Goal: Task Accomplishment & Management: Complete application form

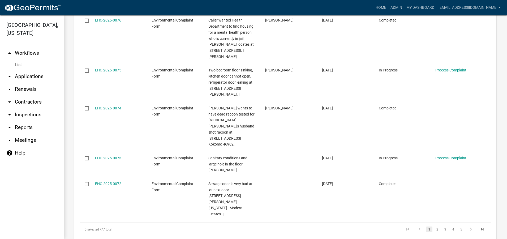
scroll to position [436, 0]
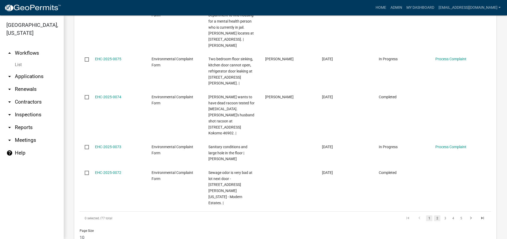
click at [434, 215] on link "2" at bounding box center [437, 218] width 6 height 6
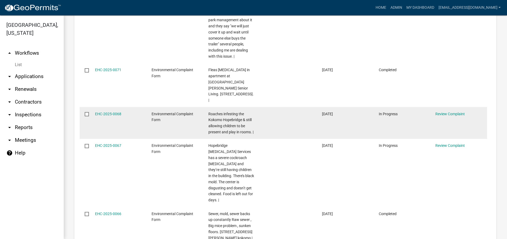
scroll to position [306, 0]
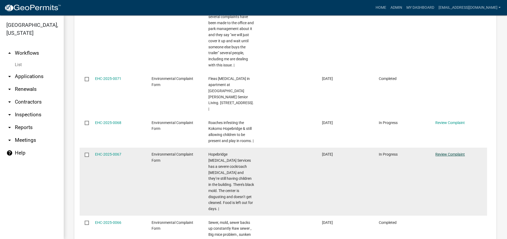
click at [442, 152] on link "Review Complaint" at bounding box center [449, 154] width 29 height 4
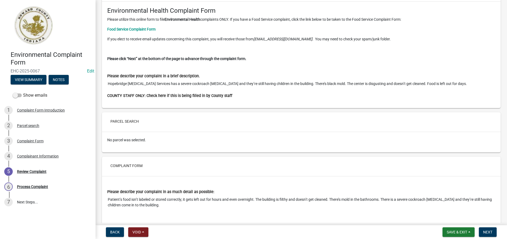
scroll to position [53, 0]
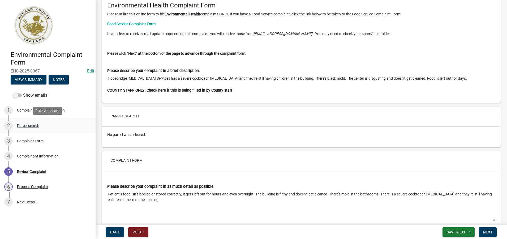
click at [30, 126] on div "Parcel search" at bounding box center [28, 126] width 22 height 4
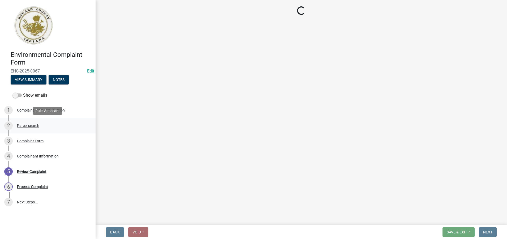
scroll to position [0, 0]
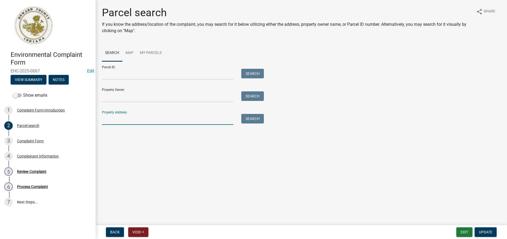
click at [105, 121] on input "Property Address:" at bounding box center [167, 119] width 131 height 11
type input "[STREET_ADDRESS]"
click at [260, 119] on button "Search" at bounding box center [252, 119] width 23 height 10
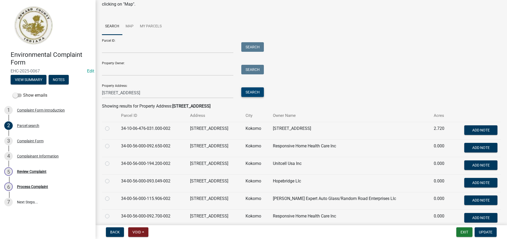
scroll to position [51, 0]
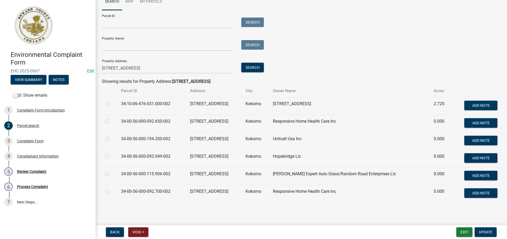
click at [111, 153] on label at bounding box center [111, 153] width 0 height 0
click at [111, 155] on input "radio" at bounding box center [112, 154] width 3 height 3
radio input "true"
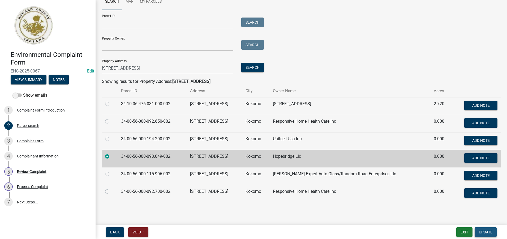
click at [488, 232] on span "Update" at bounding box center [486, 232] width 14 height 4
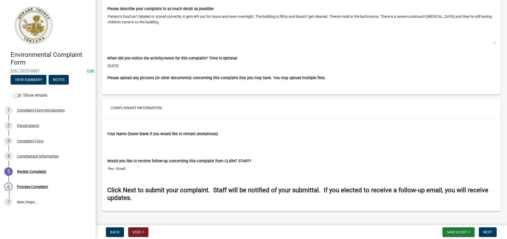
scroll to position [391, 0]
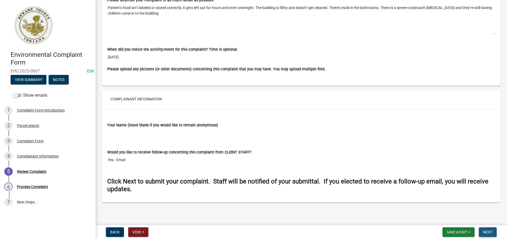
click at [490, 233] on span "Next" at bounding box center [487, 232] width 9 height 4
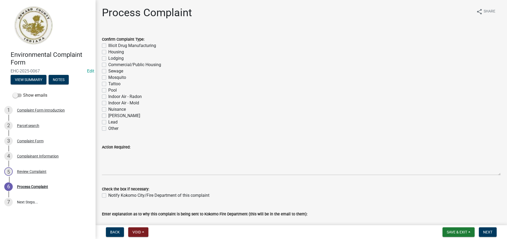
click at [108, 128] on label "Other" at bounding box center [113, 128] width 10 height 6
click at [108, 128] on input "Other" at bounding box center [109, 126] width 3 height 3
checkbox input "true"
checkbox input "false"
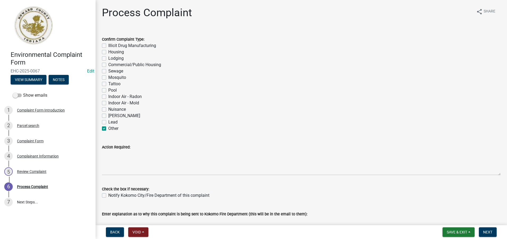
checkbox input "false"
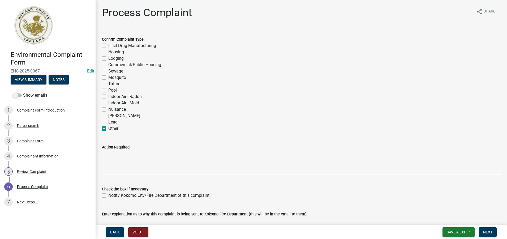
checkbox input "false"
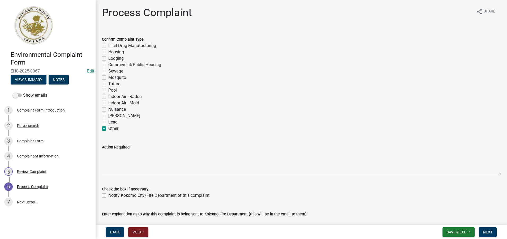
checkbox input "false"
checkbox input "true"
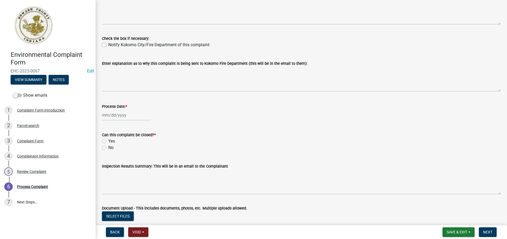
scroll to position [159, 0]
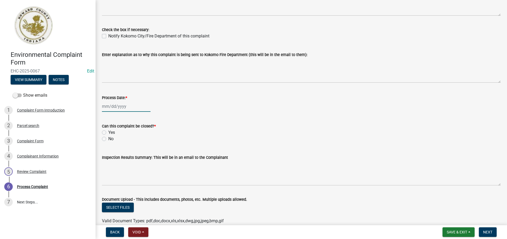
click at [104, 105] on div at bounding box center [126, 106] width 49 height 11
select select "10"
select select "2025"
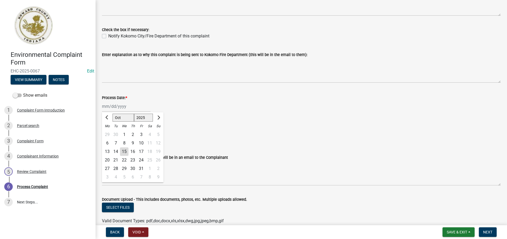
click at [123, 134] on div "1" at bounding box center [124, 134] width 8 height 8
type input "[DATE]"
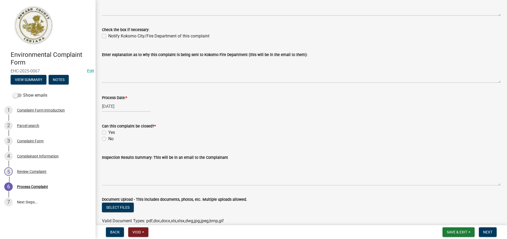
click at [108, 139] on label "No" at bounding box center [110, 139] width 5 height 6
click at [108, 139] on input "No" at bounding box center [109, 137] width 3 height 3
radio input "true"
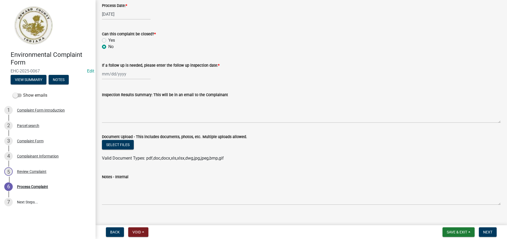
scroll to position [258, 0]
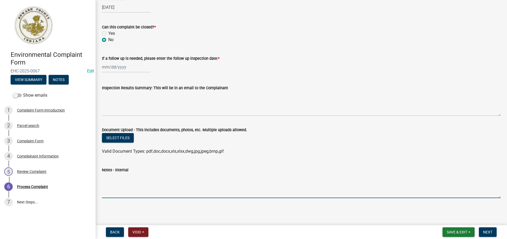
click at [108, 187] on textarea "Notes - Internal" at bounding box center [301, 185] width 399 height 25
click at [228, 176] on textarea "***[DATE]- I visited site and observed cock roaches on the side of children's b…" at bounding box center [301, 185] width 399 height 25
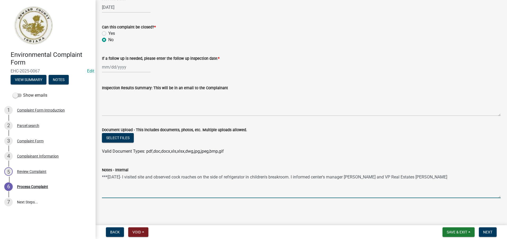
click at [436, 175] on textarea "***[DATE]- I visited site and observed cock roaches on the side of refrigerator…" at bounding box center [301, 185] width 399 height 25
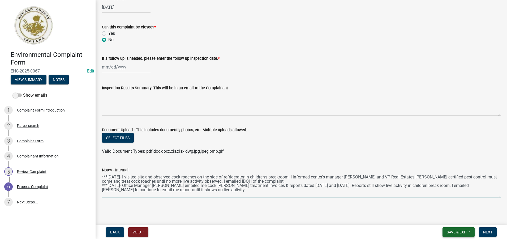
type textarea "***[DATE]- I visited site and observed cock roaches on the side of refrigerator…"
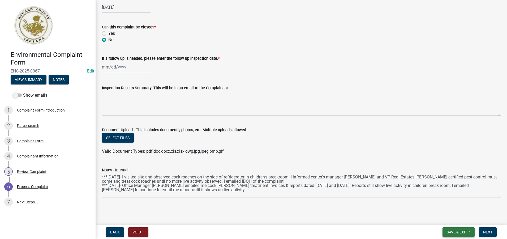
click at [464, 230] on span "Save & Exit" at bounding box center [457, 232] width 20 height 4
click at [346, 43] on wm-data-entity-input "Can this complaint be closed? * Yes No" at bounding box center [301, 33] width 399 height 30
drag, startPoint x: 102, startPoint y: 177, endPoint x: 160, endPoint y: 187, distance: 59.3
click at [160, 187] on div "Notes - Internal ***[DATE]- I visited site and observed cock roaches on the sid…" at bounding box center [301, 178] width 407 height 39
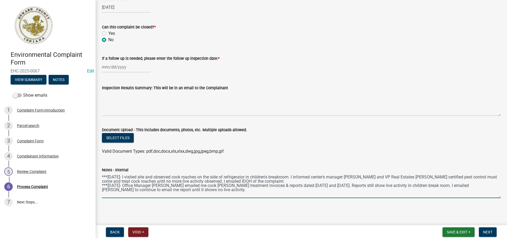
drag, startPoint x: 199, startPoint y: 189, endPoint x: 102, endPoint y: 175, distance: 97.9
click at [102, 175] on textarea "***[DATE]- I visited site and observed cock roaches on the side of refrigerator…" at bounding box center [301, 185] width 399 height 25
click at [456, 232] on span "Save & Exit" at bounding box center [457, 232] width 20 height 4
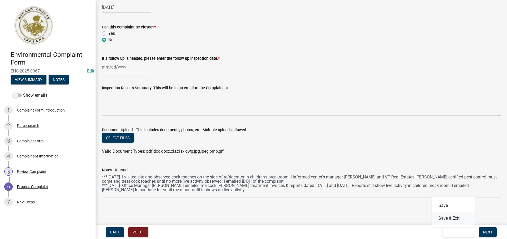
click at [455, 218] on button "Save & Exit" at bounding box center [453, 218] width 42 height 13
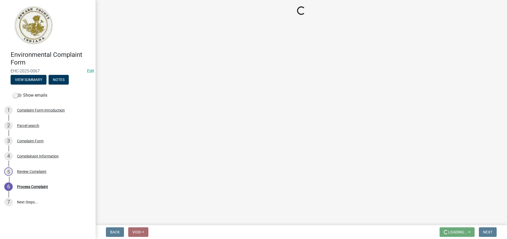
scroll to position [0, 0]
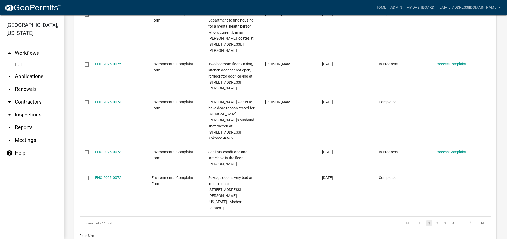
scroll to position [436, 0]
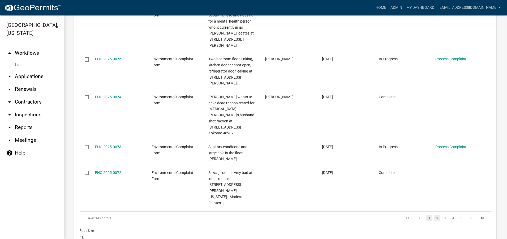
click at [434, 215] on link "2" at bounding box center [437, 218] width 6 height 6
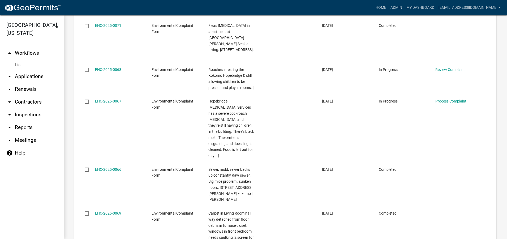
scroll to position [332, 0]
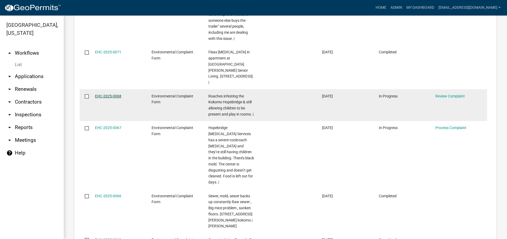
click at [101, 94] on link "EHC-2025-0068" at bounding box center [108, 96] width 26 height 4
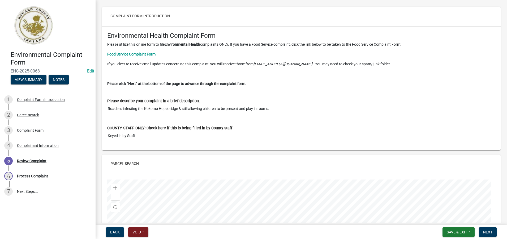
scroll to position [53, 0]
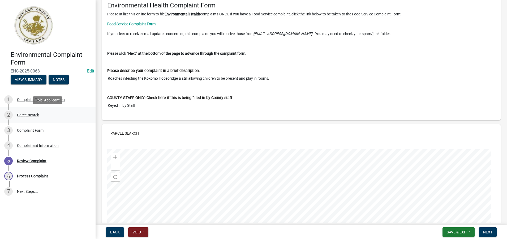
click at [32, 115] on div "Parcel search" at bounding box center [28, 115] width 22 height 4
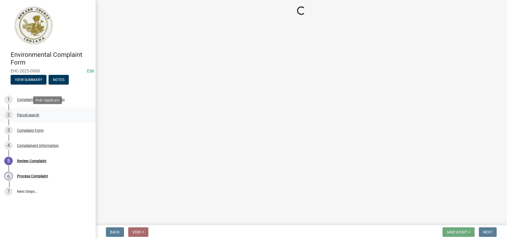
scroll to position [0, 0]
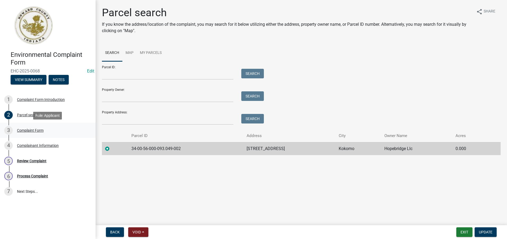
click at [34, 130] on div "Complaint Form" at bounding box center [30, 130] width 27 height 4
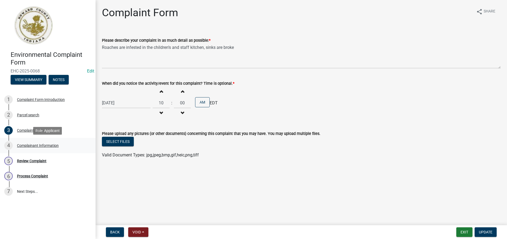
click at [34, 145] on div "Complainant Information" at bounding box center [38, 146] width 42 height 4
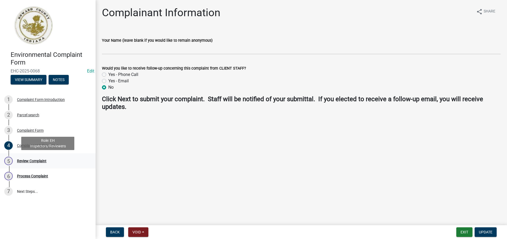
click at [37, 161] on div "Review Complaint" at bounding box center [31, 161] width 29 height 4
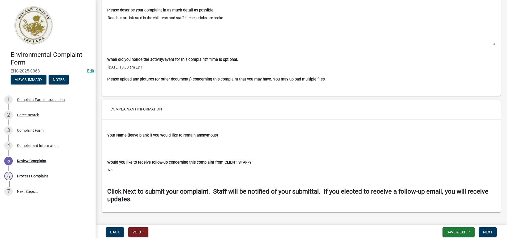
scroll to position [408, 0]
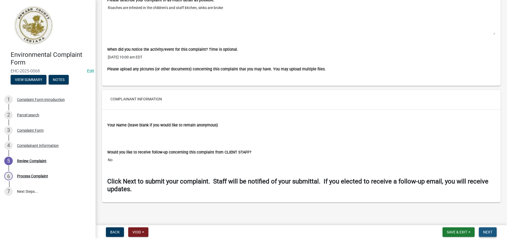
click at [488, 234] on span "Next" at bounding box center [487, 232] width 9 height 4
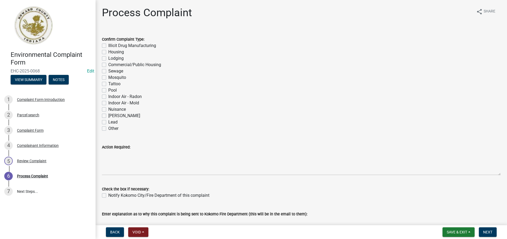
click at [108, 128] on label "Other" at bounding box center [113, 128] width 10 height 6
click at [108, 128] on input "Other" at bounding box center [109, 126] width 3 height 3
checkbox input "true"
checkbox input "false"
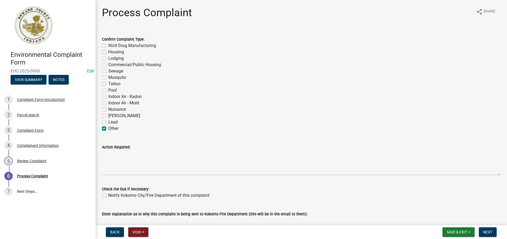
checkbox input "false"
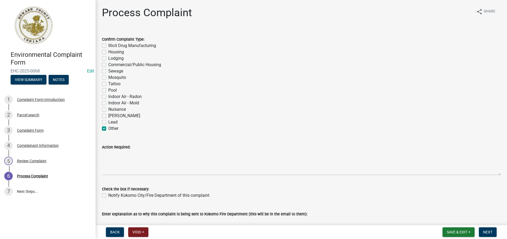
checkbox input "false"
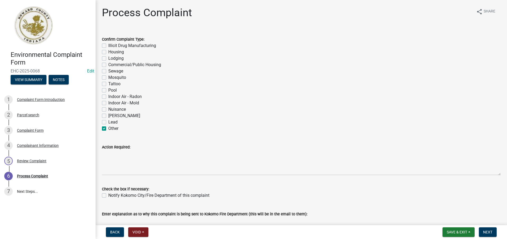
checkbox input "false"
checkbox input "true"
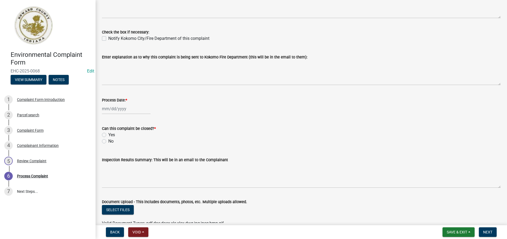
scroll to position [159, 0]
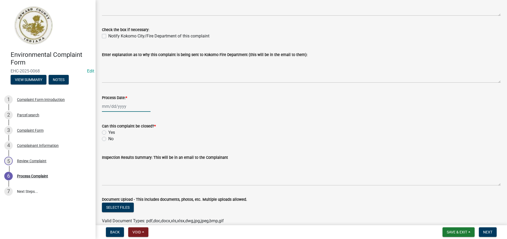
click at [113, 108] on div at bounding box center [126, 106] width 49 height 11
select select "10"
select select "2025"
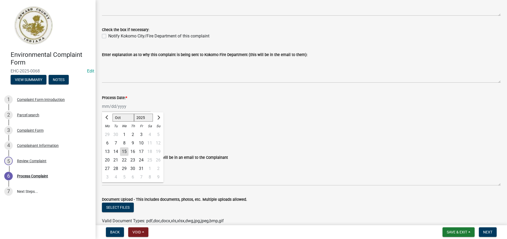
click at [124, 132] on div "1" at bounding box center [124, 134] width 8 height 8
type input "[DATE]"
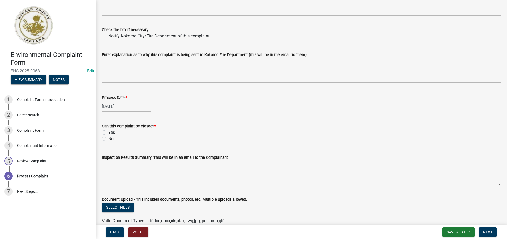
click at [108, 138] on label "No" at bounding box center [110, 139] width 5 height 6
click at [108, 138] on input "No" at bounding box center [109, 137] width 3 height 3
radio input "true"
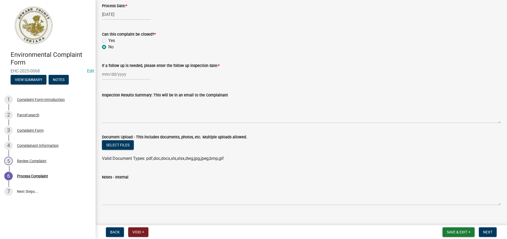
scroll to position [258, 0]
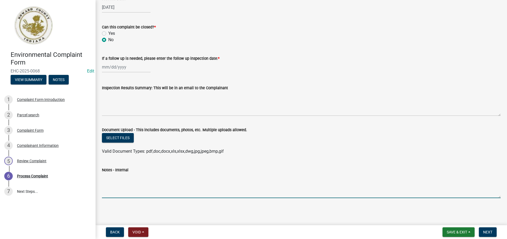
click at [111, 188] on textarea "Notes - Internal" at bounding box center [301, 185] width 399 height 25
paste textarea "***[DATE]- I visited site and observed cock roaches on the side of refrigerator…"
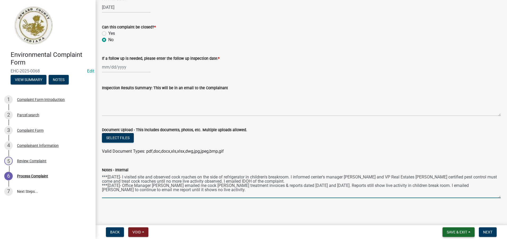
type textarea "***[DATE]- I visited site and observed cock roaches on the side of refrigerator…"
click at [450, 231] on span "Save & Exit" at bounding box center [457, 232] width 20 height 4
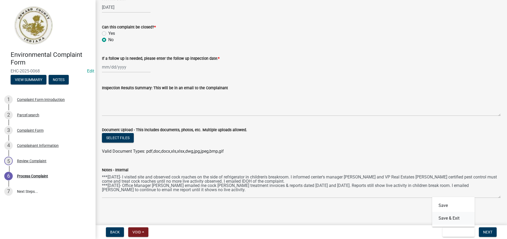
click at [450, 218] on button "Save & Exit" at bounding box center [453, 218] width 42 height 13
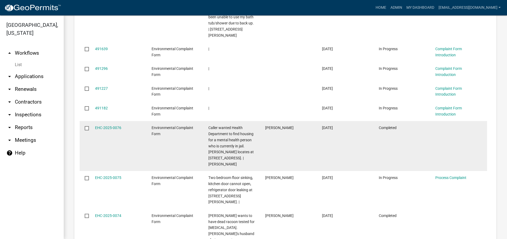
scroll to position [277, 0]
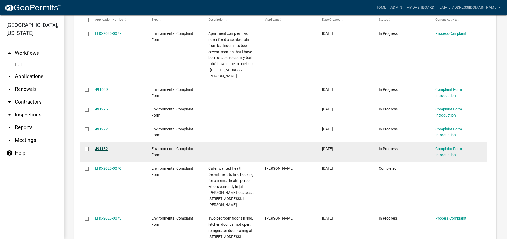
click at [100, 150] on link "491182" at bounding box center [101, 149] width 13 height 4
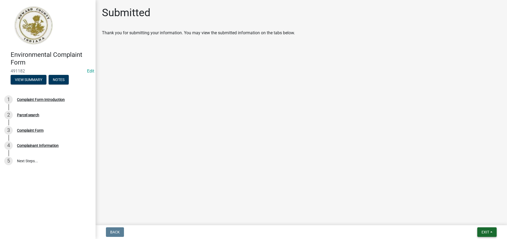
click at [483, 230] on span "Exit" at bounding box center [485, 232] width 8 height 4
click at [471, 218] on button "Save & Exit" at bounding box center [475, 218] width 42 height 13
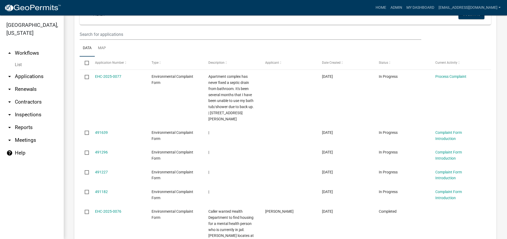
scroll to position [239, 0]
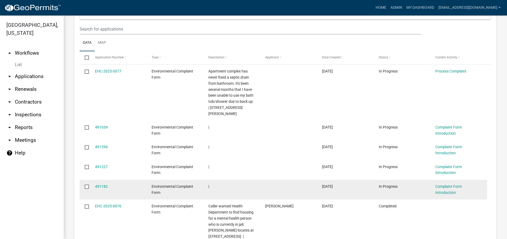
click at [440, 189] on div "Complaint Form Introduction" at bounding box center [458, 189] width 46 height 12
click at [446, 187] on link "Complaint Form Introduction" at bounding box center [448, 189] width 27 height 10
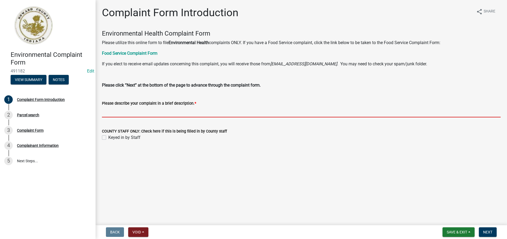
click at [107, 113] on input "Please describe your complaint in a brief description. *" at bounding box center [301, 111] width 399 height 11
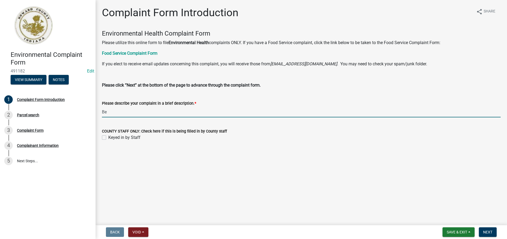
type input "B"
click at [103, 110] on input "Bed bugs, roaches & mice" at bounding box center [301, 111] width 399 height 11
click at [101, 111] on div "Please describe your complaint in a brief description. * Bed bugs, roaches & mi…" at bounding box center [301, 105] width 407 height 25
click at [102, 110] on input "Bed bugs, roaches & mice" at bounding box center [301, 111] width 399 height 11
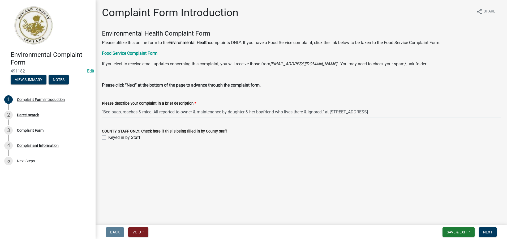
type input ""Bed bugs, roaches & mice. All reported to owner & maintenance by daughter & he…"
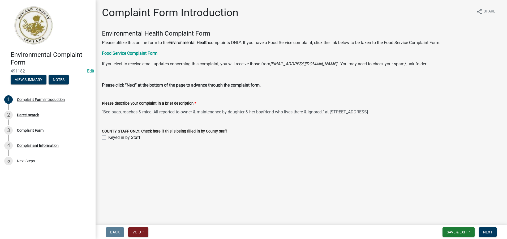
click at [108, 137] on label "Keyed in by Staff" at bounding box center [124, 137] width 32 height 6
click at [108, 137] on input "Keyed in by Staff" at bounding box center [109, 135] width 3 height 3
checkbox input "true"
click at [490, 231] on span "Next" at bounding box center [487, 232] width 9 height 4
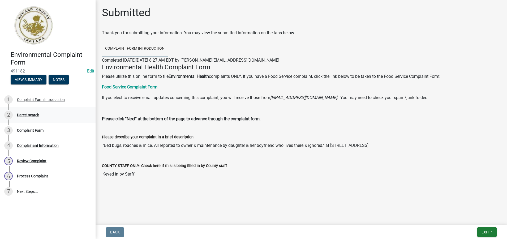
click at [31, 114] on div "Parcel search" at bounding box center [28, 115] width 22 height 4
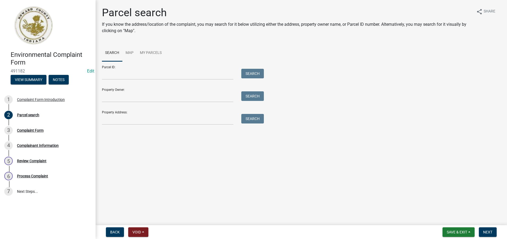
click at [101, 119] on div at bounding box center [167, 119] width 139 height 11
click at [108, 120] on input "Property Address:" at bounding box center [167, 119] width 131 height 11
type input "[STREET_ADDRESS]"
click at [255, 117] on button "Search" at bounding box center [252, 119] width 23 height 10
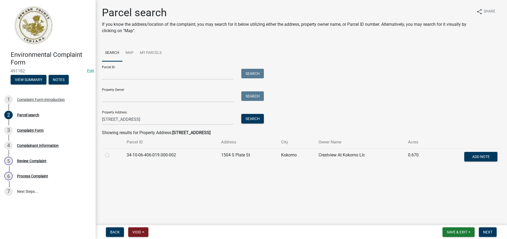
click at [111, 152] on label at bounding box center [111, 152] width 0 height 0
click at [111, 155] on input "radio" at bounding box center [112, 153] width 3 height 3
radio input "true"
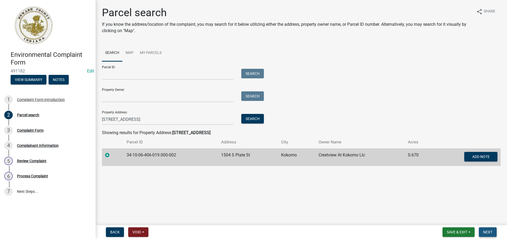
click at [488, 231] on span "Next" at bounding box center [487, 232] width 9 height 4
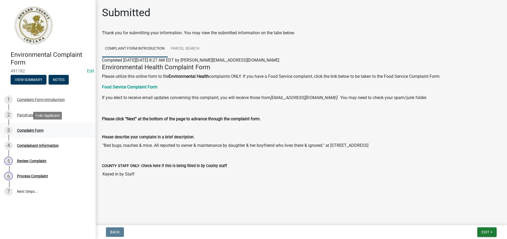
click at [34, 132] on div "3 Complaint Form" at bounding box center [45, 130] width 83 height 8
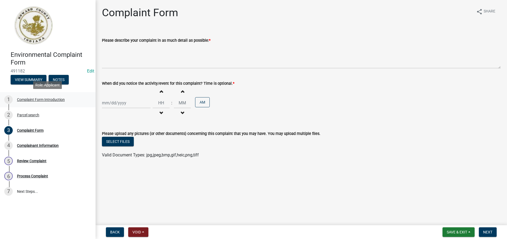
click at [27, 100] on div "Complaint Form Introduction" at bounding box center [41, 100] width 48 height 4
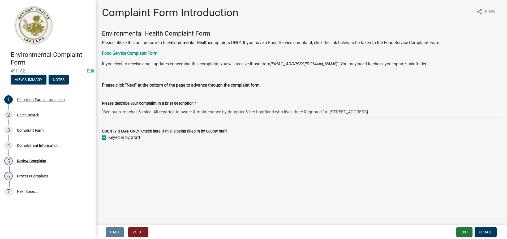
drag, startPoint x: 366, startPoint y: 111, endPoint x: 101, endPoint y: 110, distance: 264.9
click at [101, 110] on div "Please describe your complaint in a brief description. * "Bed bugs, roaches & m…" at bounding box center [301, 105] width 407 height 25
click at [41, 128] on div "Complaint Form" at bounding box center [30, 130] width 27 height 4
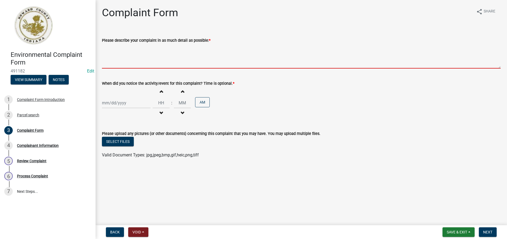
click at [126, 59] on textarea "Please describe your complaint in as much detail as possible: *" at bounding box center [301, 56] width 399 height 25
paste textarea ""Bed bugs, roaches & mice. All reported to owner & maintenance by daughter & he…"
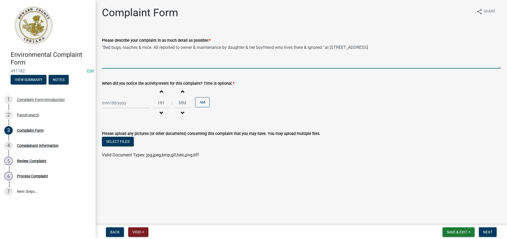
type textarea ""Bed bugs, roaches & mice. All reported to owner & maintenance by daughter & he…"
select select "10"
select select "2025"
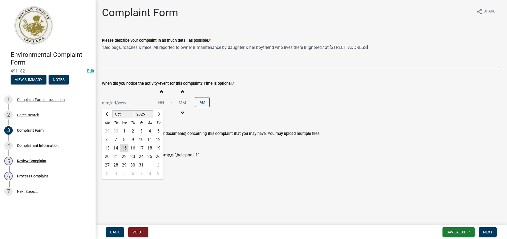
click at [110, 101] on div "[PERSON_NAME] Feb Mar Apr [PERSON_NAME][DATE] Oct Nov [DATE] 1526 1527 1528 152…" at bounding box center [126, 102] width 49 height 11
click at [158, 130] on div "5" at bounding box center [158, 131] width 8 height 8
type input "[DATE]"
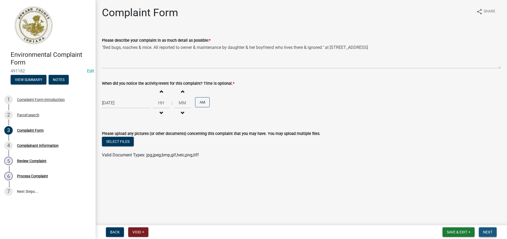
click at [487, 235] on button "Next" at bounding box center [488, 232] width 18 height 10
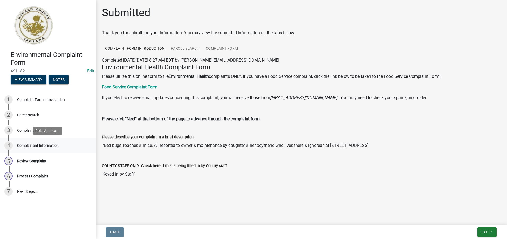
click at [42, 145] on div "Complainant Information" at bounding box center [38, 146] width 42 height 4
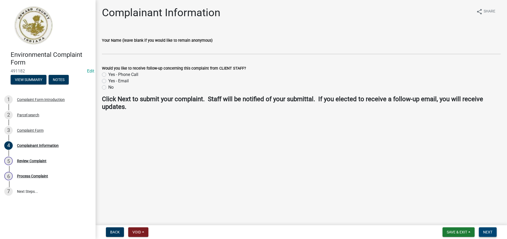
click at [486, 232] on span "Next" at bounding box center [487, 232] width 9 height 4
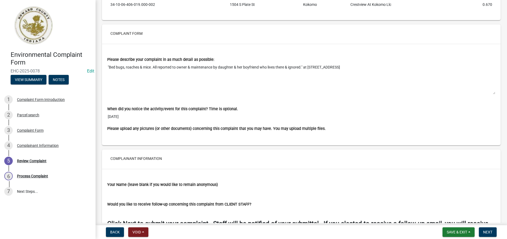
scroll to position [391, 0]
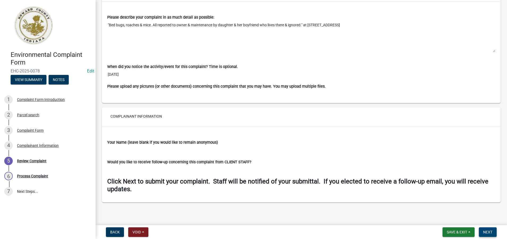
click at [488, 231] on span "Next" at bounding box center [487, 232] width 9 height 4
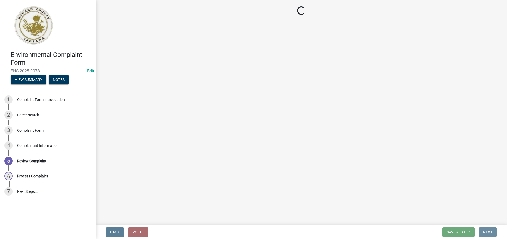
scroll to position [0, 0]
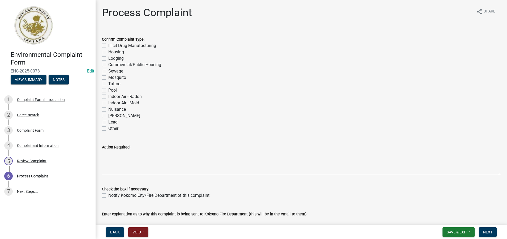
click at [108, 129] on label "Other" at bounding box center [113, 128] width 10 height 6
click at [108, 129] on input "Other" at bounding box center [109, 126] width 3 height 3
checkbox input "true"
checkbox input "false"
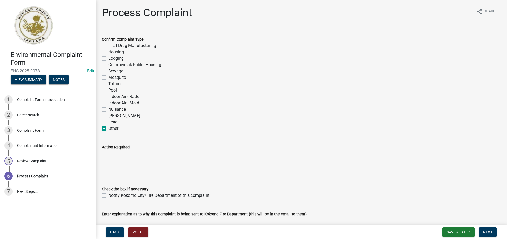
checkbox input "false"
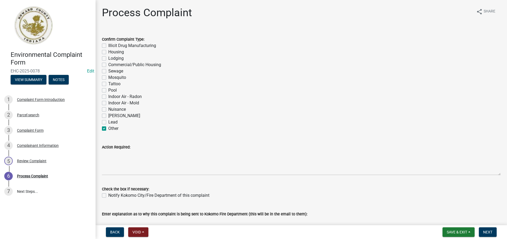
checkbox input "false"
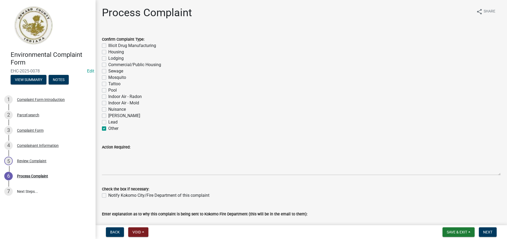
checkbox input "false"
checkbox input "true"
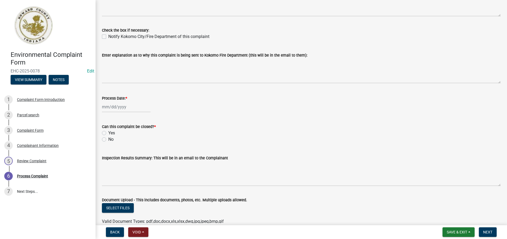
scroll to position [159, 0]
click at [112, 106] on div at bounding box center [126, 106] width 49 height 11
select select "10"
select select "2025"
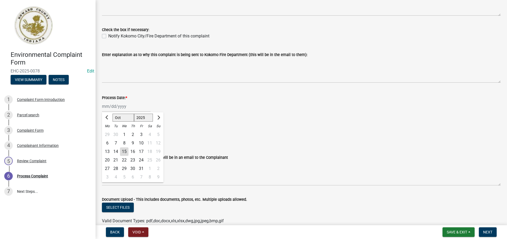
click at [106, 143] on div "6" at bounding box center [107, 143] width 8 height 8
type input "[DATE]"
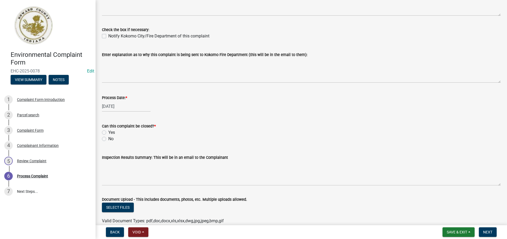
click at [108, 138] on label "No" at bounding box center [110, 139] width 5 height 6
click at [108, 138] on input "No" at bounding box center [109, 137] width 3 height 3
radio input "true"
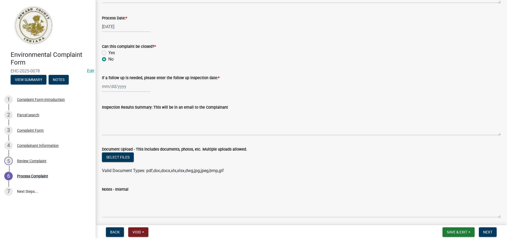
scroll to position [258, 0]
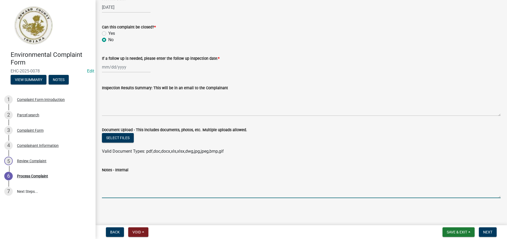
click at [109, 179] on textarea "Notes - Internal" at bounding box center [301, 185] width 399 height 25
paste textarea ""Bed bugs, roaches & mice. All reported to owner & maintenance by daughter & he…"
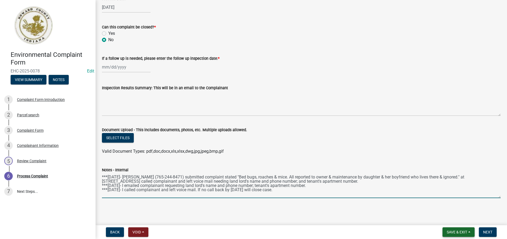
type textarea "***[DATE]- [PERSON_NAME] (765-244-8471) submitted complaint stated "Bed bugs, r…"
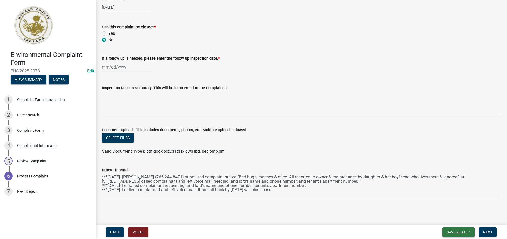
click at [463, 231] on span "Save & Exit" at bounding box center [457, 232] width 20 height 4
click at [450, 218] on button "Save & Exit" at bounding box center [453, 218] width 42 height 13
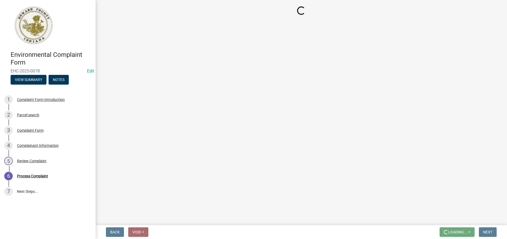
scroll to position [0, 0]
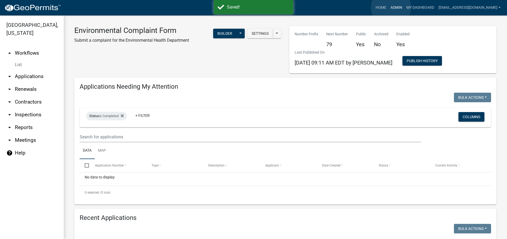
click at [391, 7] on link "Admin" at bounding box center [396, 8] width 16 height 10
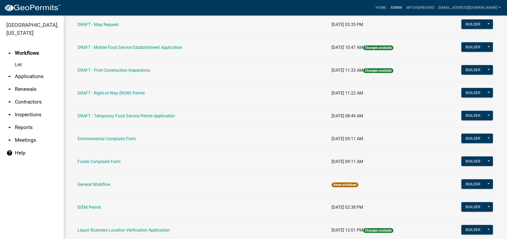
scroll to position [239, 0]
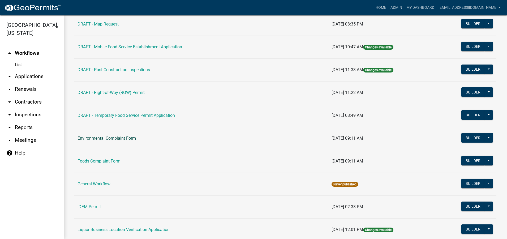
click at [126, 136] on link "Environmental Complaint Form" at bounding box center [107, 138] width 58 height 5
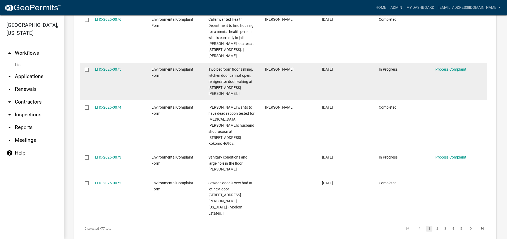
scroll to position [450, 0]
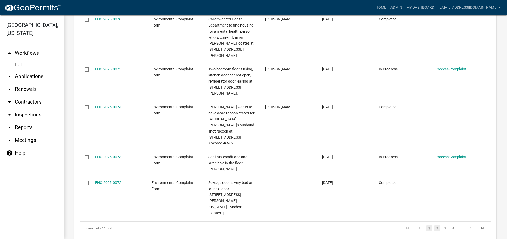
click at [434, 225] on link "2" at bounding box center [437, 228] width 6 height 6
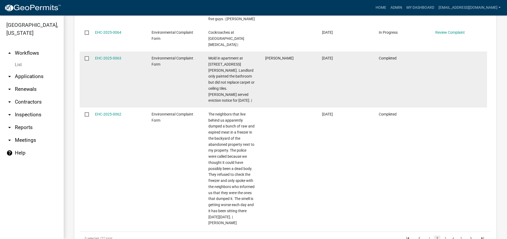
scroll to position [647, 0]
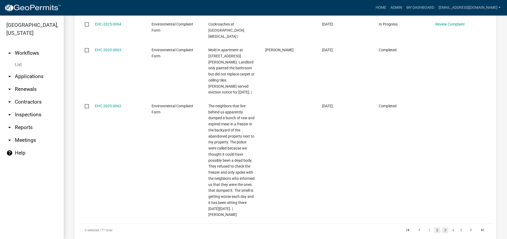
click at [442, 227] on link "3" at bounding box center [445, 230] width 6 height 6
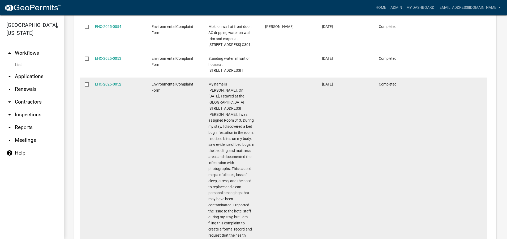
scroll to position [647, 0]
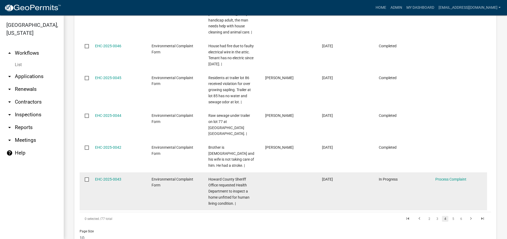
scroll to position [508, 0]
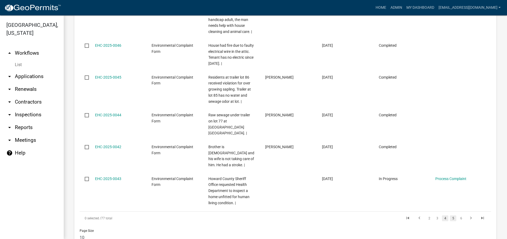
click at [450, 215] on link "5" at bounding box center [453, 218] width 6 height 6
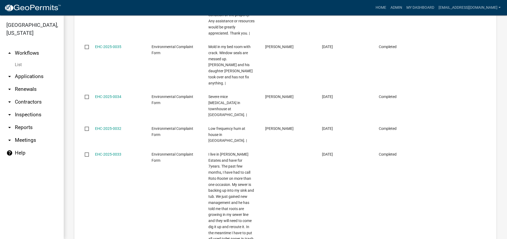
scroll to position [623, 0]
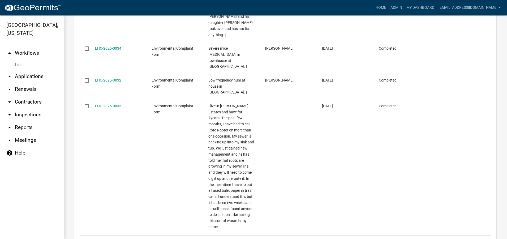
click at [435, 239] on link "4" at bounding box center [437, 242] width 6 height 6
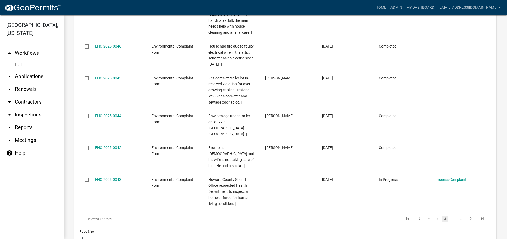
scroll to position [508, 0]
click at [434, 215] on link "3" at bounding box center [437, 218] width 6 height 6
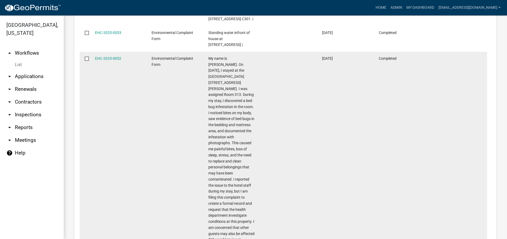
scroll to position [647, 0]
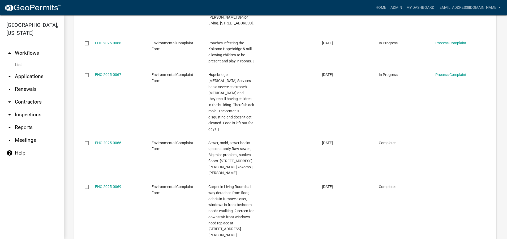
scroll to position [355, 0]
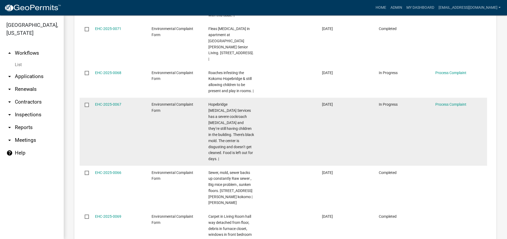
click at [457, 101] on div "Process Complaint" at bounding box center [458, 104] width 46 height 6
click at [456, 102] on link "Process Complaint" at bounding box center [450, 104] width 31 height 4
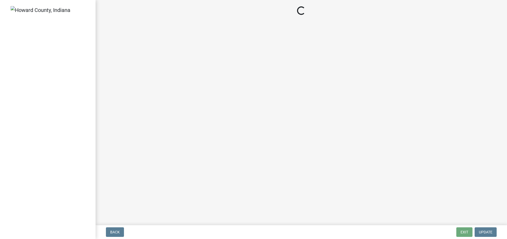
click at [456, 99] on main "Loading..." at bounding box center [301, 111] width 411 height 223
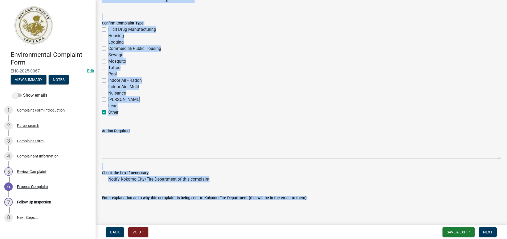
scroll to position [80, 0]
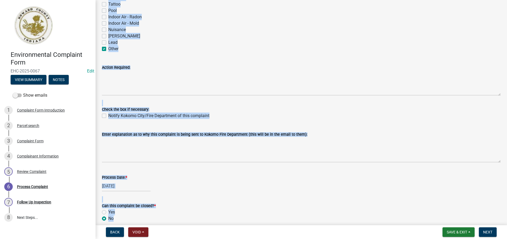
click at [387, 117] on div "Notify Kokomo City/Fire Department of this complaint" at bounding box center [301, 116] width 399 height 6
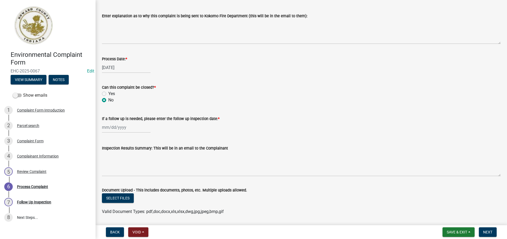
scroll to position [258, 0]
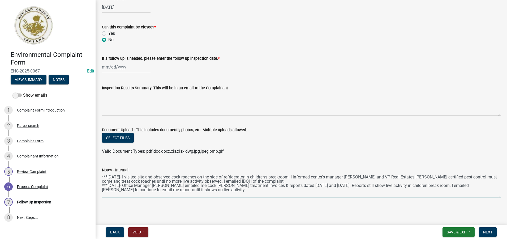
drag, startPoint x: 207, startPoint y: 192, endPoint x: 102, endPoint y: 175, distance: 106.4
click at [102, 175] on textarea "***[DATE]- I visited site and observed cock roaches on the side of refrigerator…" at bounding box center [301, 185] width 399 height 25
click at [459, 233] on span "Save & Exit" at bounding box center [457, 232] width 20 height 4
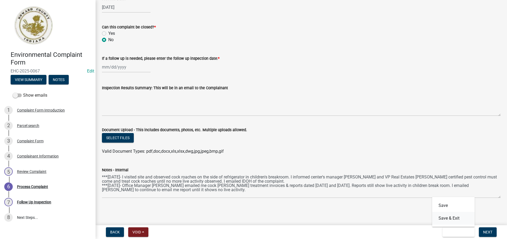
click at [451, 217] on button "Save & Exit" at bounding box center [453, 218] width 42 height 13
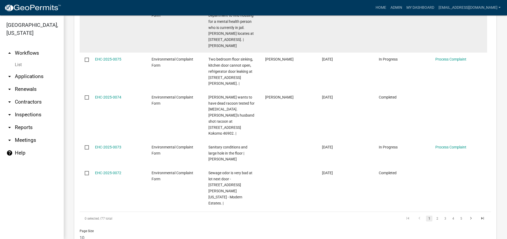
scroll to position [460, 0]
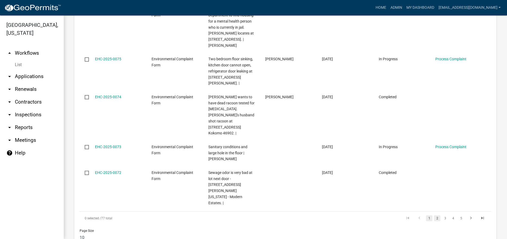
click at [434, 215] on link "2" at bounding box center [437, 218] width 6 height 6
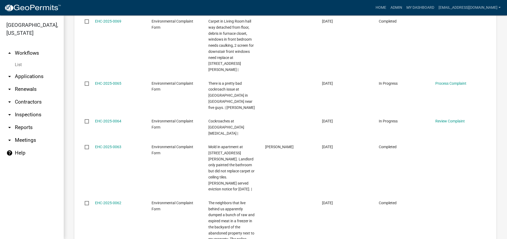
scroll to position [541, 0]
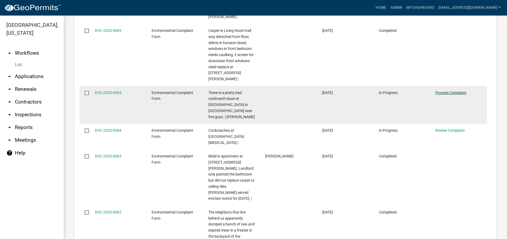
click at [449, 91] on link "Process Complaint" at bounding box center [450, 93] width 31 height 4
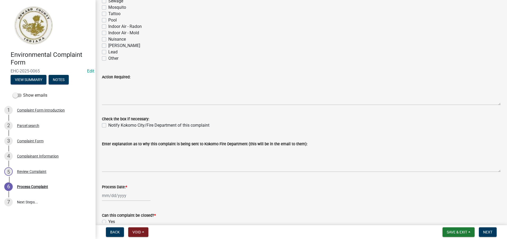
scroll to position [27, 0]
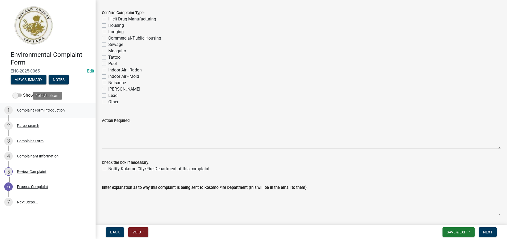
click at [54, 112] on div "1 Complaint Form Introduction" at bounding box center [45, 110] width 83 height 8
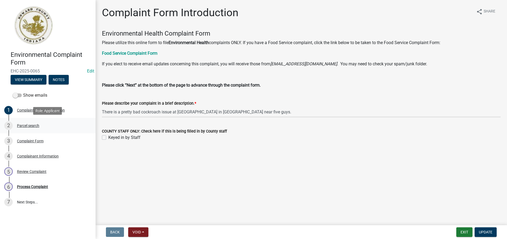
click at [27, 125] on div "Parcel search" at bounding box center [28, 126] width 22 height 4
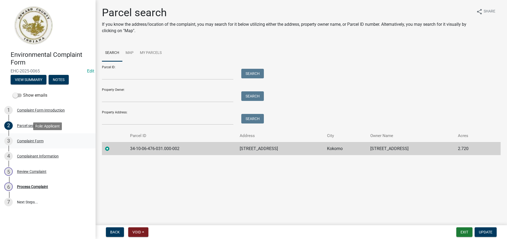
click at [31, 140] on div "Complaint Form" at bounding box center [30, 141] width 27 height 4
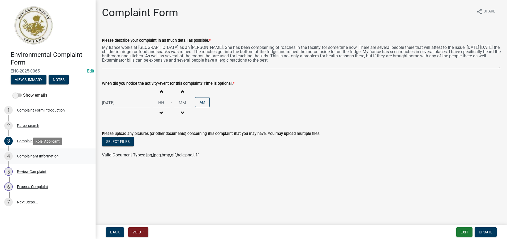
click at [36, 155] on div "Complainant Information" at bounding box center [38, 156] width 42 height 4
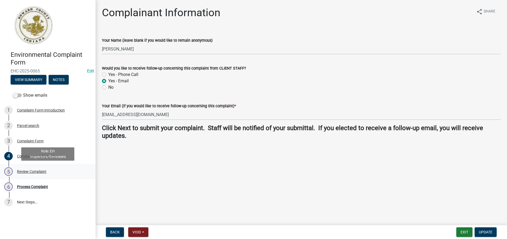
click at [31, 172] on div "Review Complaint" at bounding box center [31, 172] width 29 height 4
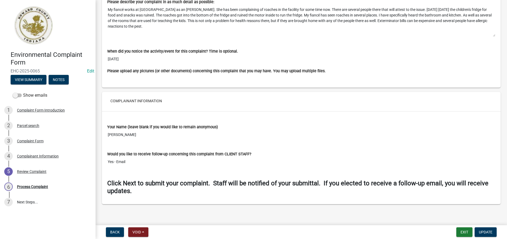
scroll to position [391, 0]
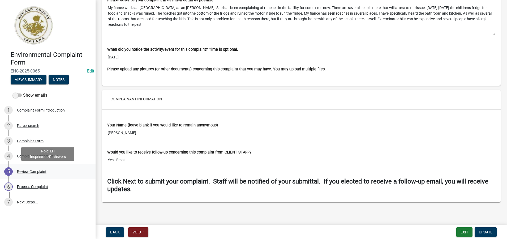
click at [38, 171] on div "Review Complaint" at bounding box center [31, 172] width 29 height 4
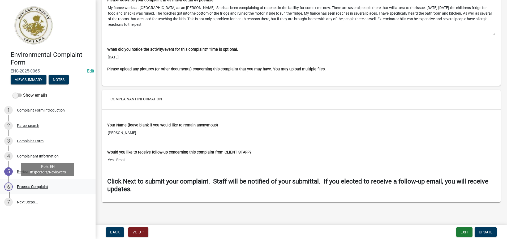
click at [38, 186] on div "Process Complaint" at bounding box center [32, 187] width 31 height 4
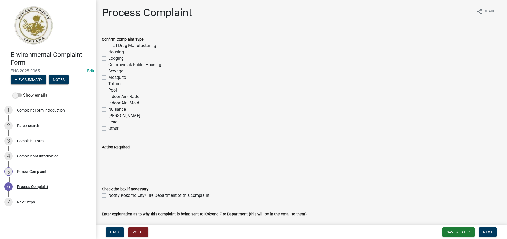
click at [108, 129] on label "Other" at bounding box center [113, 128] width 10 height 6
click at [108, 129] on input "Other" at bounding box center [109, 126] width 3 height 3
checkbox input "true"
checkbox input "false"
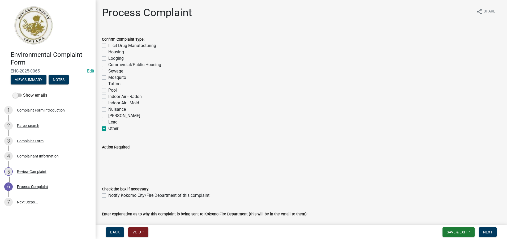
checkbox input "false"
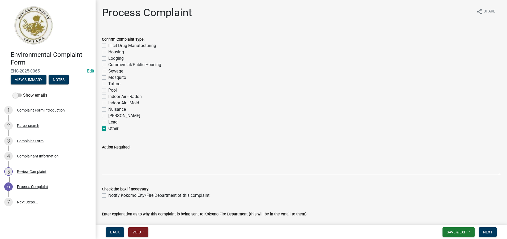
checkbox input "false"
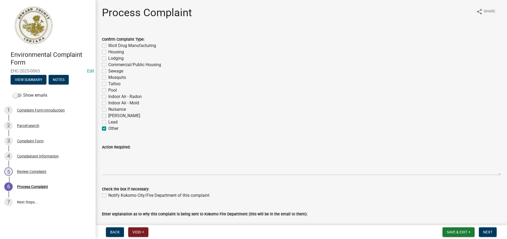
checkbox input "false"
checkbox input "true"
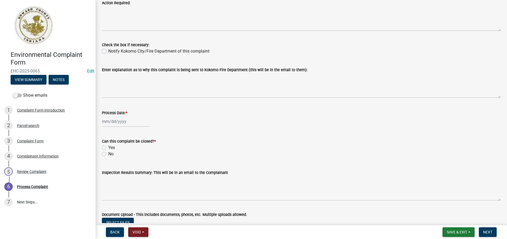
scroll to position [159, 0]
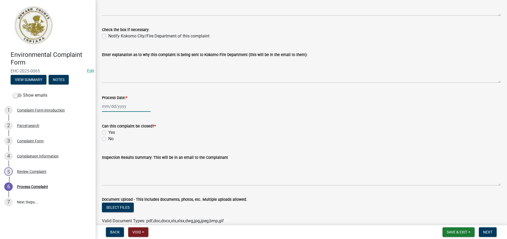
click at [115, 105] on div at bounding box center [126, 106] width 49 height 11
select select "10"
select select "2025"
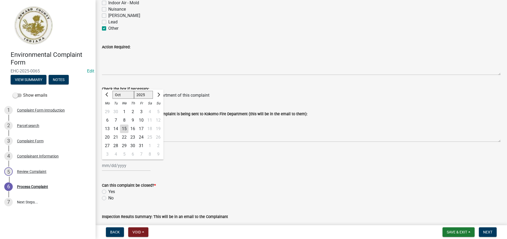
scroll to position [106, 0]
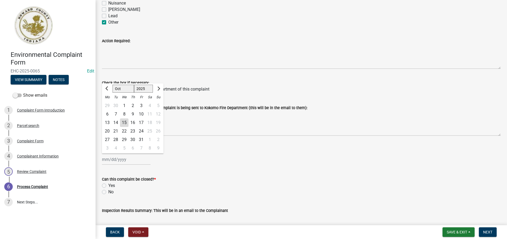
click at [125, 105] on div "1" at bounding box center [124, 105] width 8 height 8
type input "[DATE]"
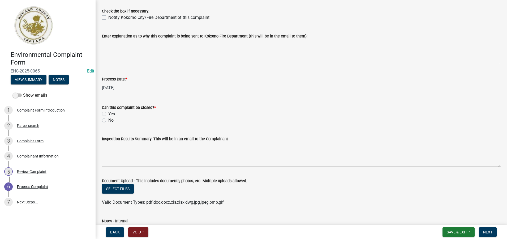
scroll to position [186, 0]
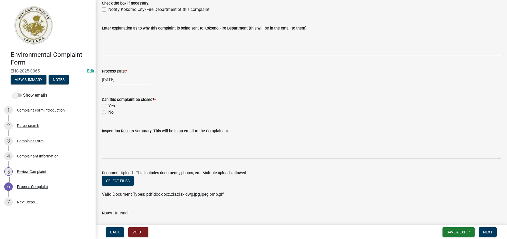
click at [108, 111] on label "No" at bounding box center [110, 112] width 5 height 6
click at [108, 111] on input "No" at bounding box center [109, 110] width 3 height 3
radio input "true"
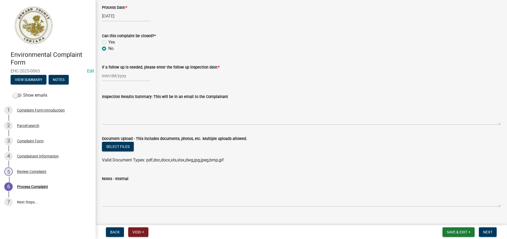
scroll to position [258, 0]
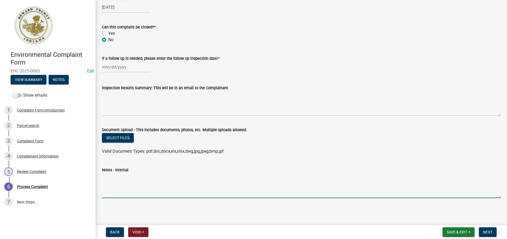
click at [124, 181] on textarea "Notes - Internal" at bounding box center [301, 185] width 399 height 25
paste textarea "***[DATE]- I visited site and observed cock roaches on the side of refrigerator…"
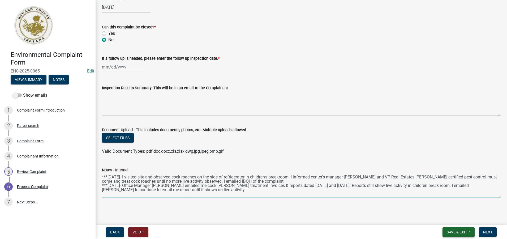
type textarea "***[DATE]- I visited site and observed cock roaches on the side of refrigerator…"
click at [458, 232] on span "Save & Exit" at bounding box center [457, 232] width 20 height 4
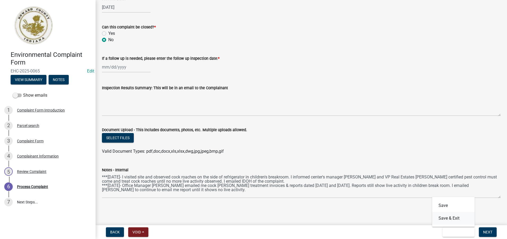
click at [454, 218] on button "Save & Exit" at bounding box center [453, 218] width 42 height 13
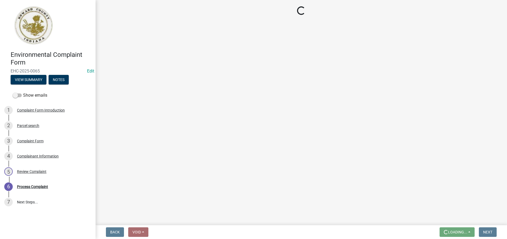
scroll to position [0, 0]
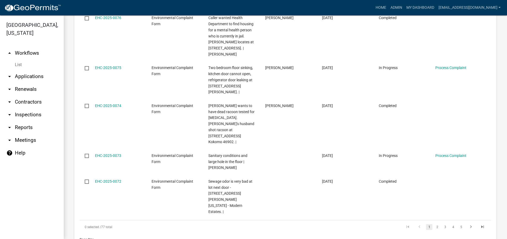
scroll to position [460, 0]
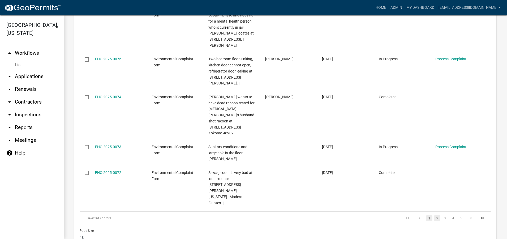
click at [434, 215] on link "2" at bounding box center [437, 218] width 6 height 6
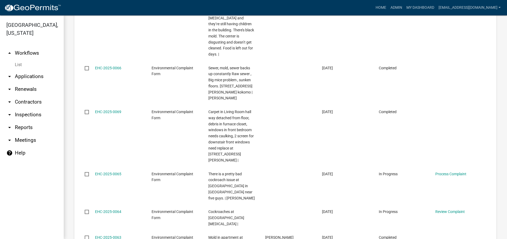
scroll to position [544, 0]
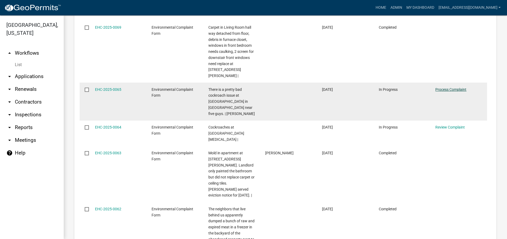
click at [448, 87] on link "Process Complaint" at bounding box center [450, 89] width 31 height 4
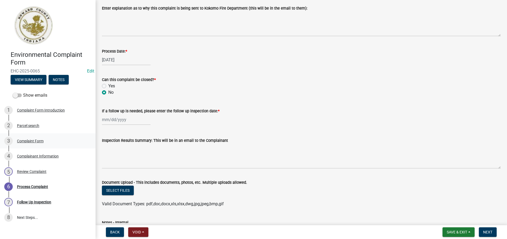
scroll to position [205, 0]
click at [40, 154] on div "Complainant Information" at bounding box center [38, 156] width 42 height 4
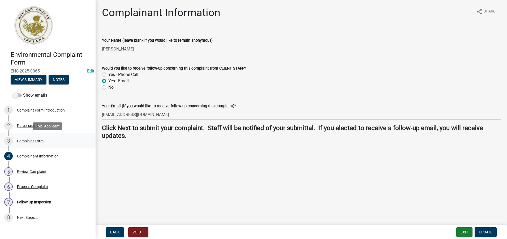
click at [24, 142] on div "Complaint Form" at bounding box center [30, 141] width 27 height 4
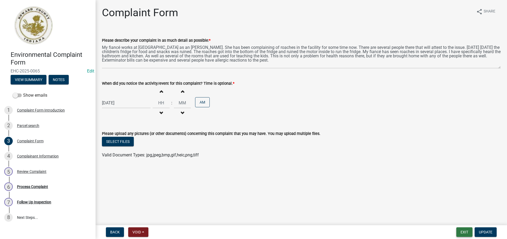
click at [464, 233] on button "Exit" at bounding box center [464, 232] width 16 height 10
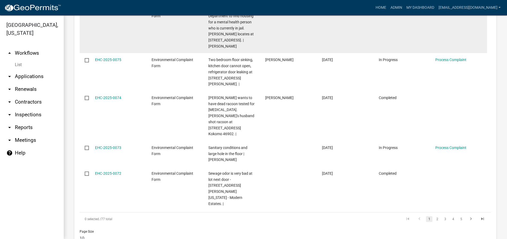
scroll to position [460, 0]
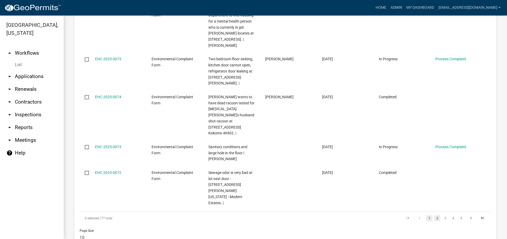
click at [434, 215] on link "2" at bounding box center [437, 218] width 6 height 6
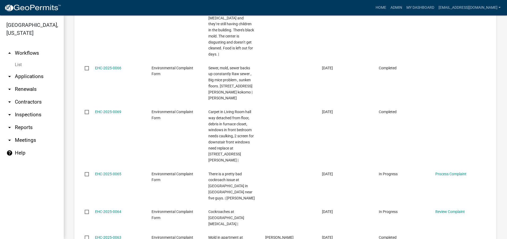
scroll to position [544, 0]
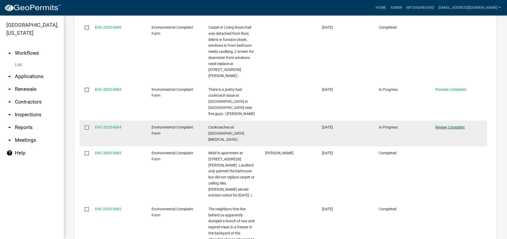
click at [454, 125] on link "Review Complaint" at bounding box center [449, 127] width 29 height 4
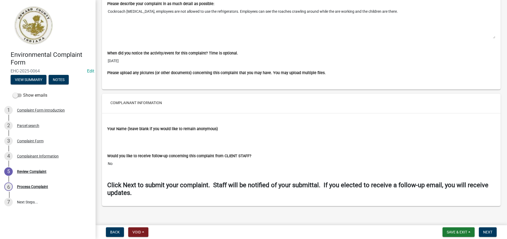
scroll to position [391, 0]
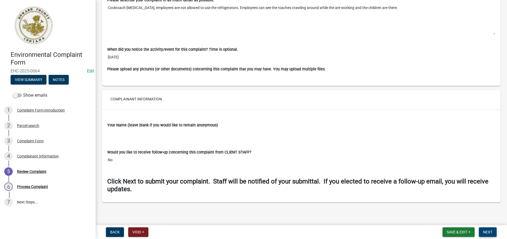
click at [488, 231] on span "Next" at bounding box center [487, 232] width 9 height 4
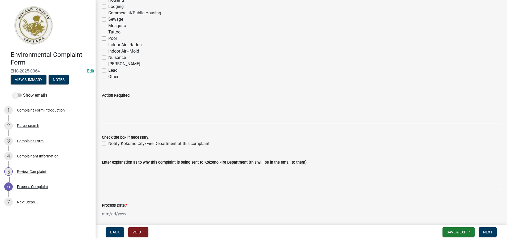
scroll to position [53, 0]
click at [108, 75] on label "Other" at bounding box center [113, 75] width 10 height 6
click at [108, 75] on input "Other" at bounding box center [109, 73] width 3 height 3
checkbox input "true"
checkbox input "false"
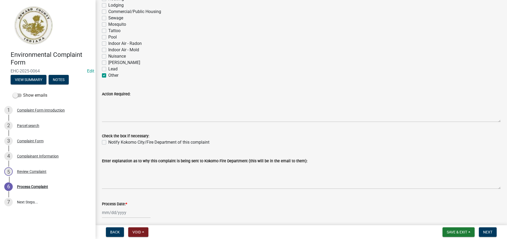
checkbox input "false"
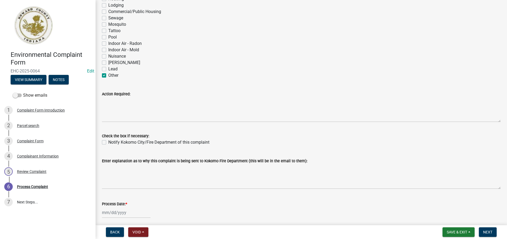
checkbox input "false"
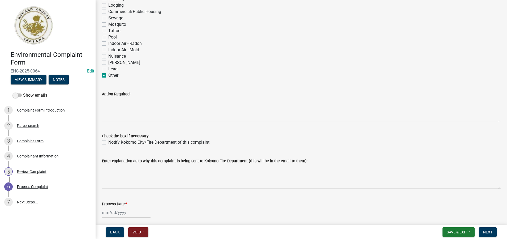
checkbox input "false"
checkbox input "true"
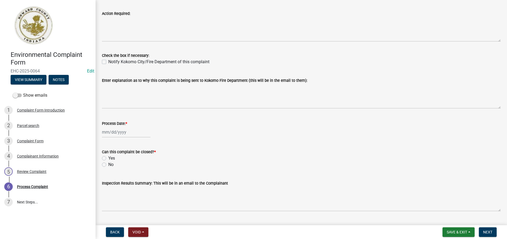
scroll to position [159, 0]
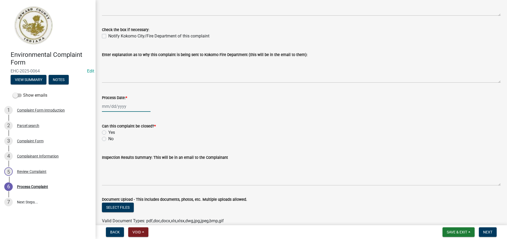
click at [116, 107] on div at bounding box center [126, 106] width 49 height 11
select select "10"
select select "2025"
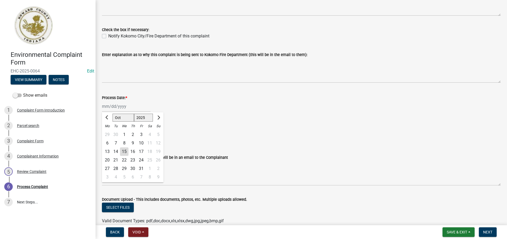
click at [125, 134] on div "1" at bounding box center [124, 134] width 8 height 8
type input "[DATE]"
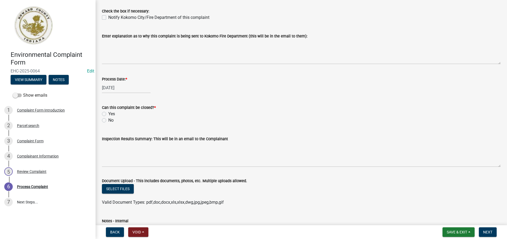
scroll to position [186, 0]
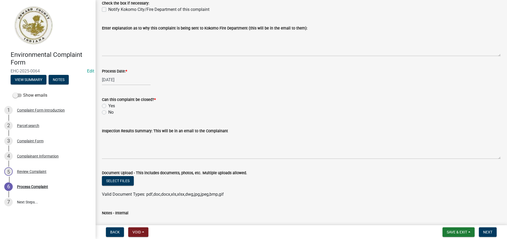
click at [108, 112] on label "No" at bounding box center [110, 112] width 5 height 6
click at [108, 112] on input "No" at bounding box center [109, 110] width 3 height 3
radio input "true"
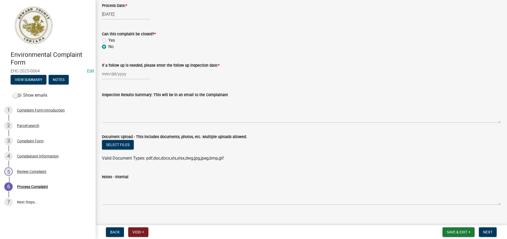
scroll to position [258, 0]
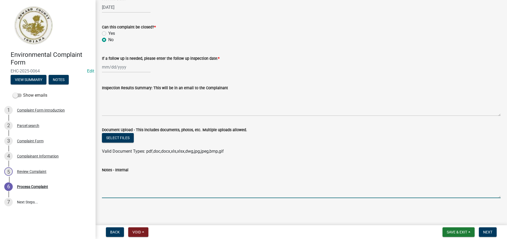
click at [119, 186] on textarea "Notes - Internal" at bounding box center [301, 185] width 399 height 25
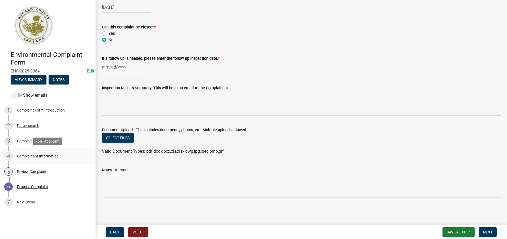
click at [47, 153] on div "4 Complainant Information" at bounding box center [45, 156] width 83 height 8
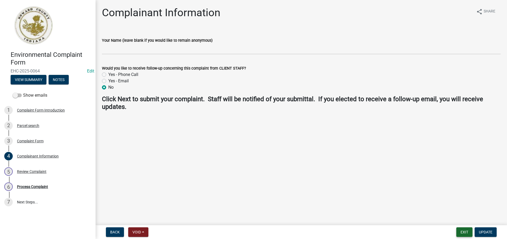
click at [464, 232] on button "Exit" at bounding box center [464, 232] width 16 height 10
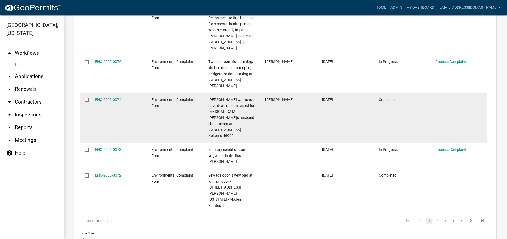
scroll to position [460, 0]
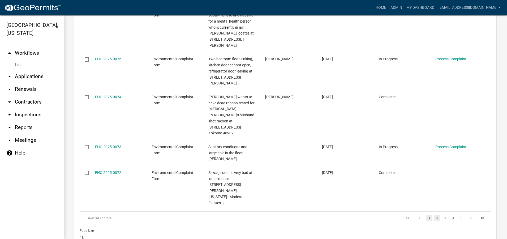
click at [434, 215] on link "2" at bounding box center [437, 218] width 6 height 6
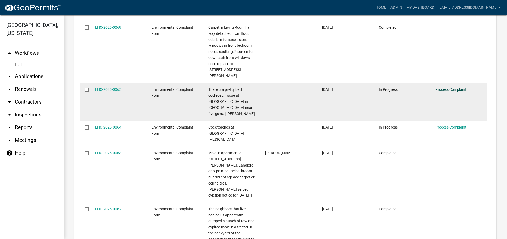
click at [441, 87] on link "Process Complaint" at bounding box center [450, 89] width 31 height 4
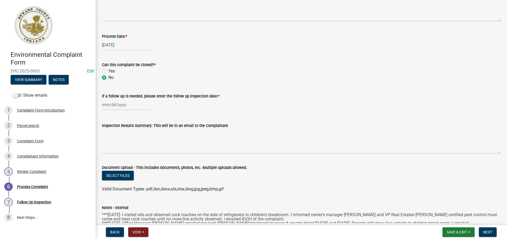
scroll to position [258, 0]
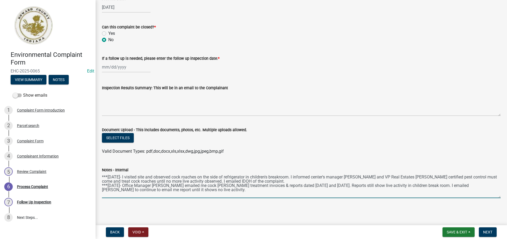
drag, startPoint x: 199, startPoint y: 190, endPoint x: 102, endPoint y: 176, distance: 97.9
click at [102, 176] on textarea "***[DATE]- I visited site and observed cock roaches on the side of refrigerator…" at bounding box center [301, 185] width 399 height 25
click at [462, 232] on span "Save & Exit" at bounding box center [457, 232] width 20 height 4
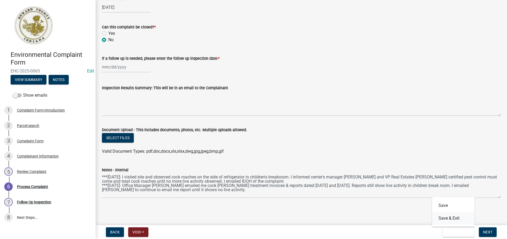
click at [459, 219] on button "Save & Exit" at bounding box center [453, 218] width 42 height 13
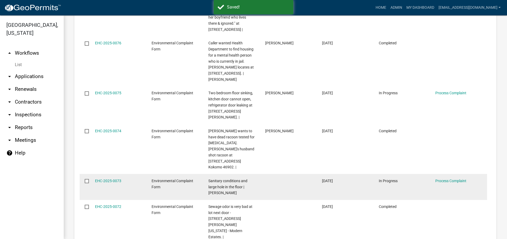
scroll to position [460, 0]
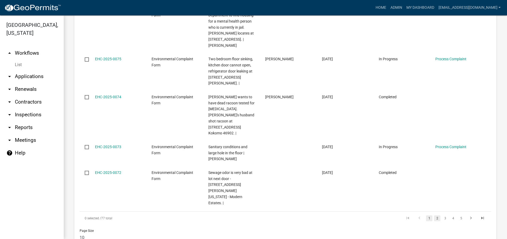
click at [434, 215] on link "2" at bounding box center [437, 218] width 6 height 6
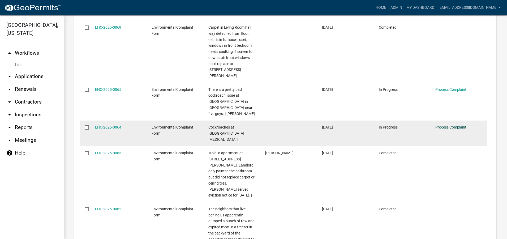
click at [453, 125] on link "Process Complaint" at bounding box center [450, 127] width 31 height 4
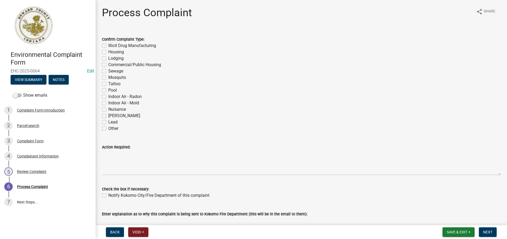
click at [108, 127] on label "Other" at bounding box center [113, 128] width 10 height 6
click at [108, 127] on input "Other" at bounding box center [109, 126] width 3 height 3
checkbox input "true"
checkbox input "false"
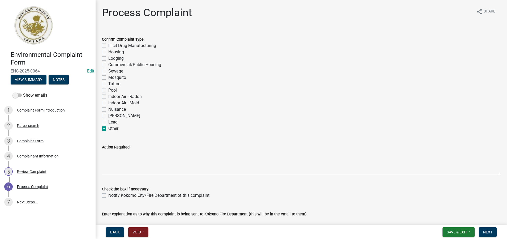
checkbox input "false"
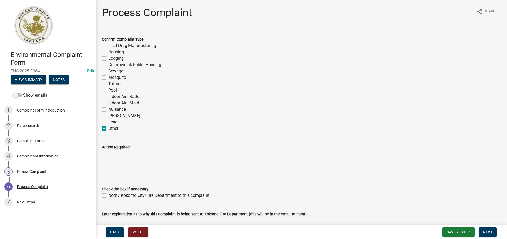
checkbox input "false"
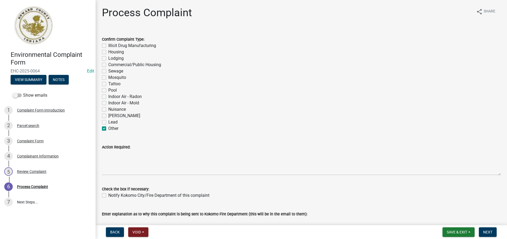
checkbox input "false"
checkbox input "true"
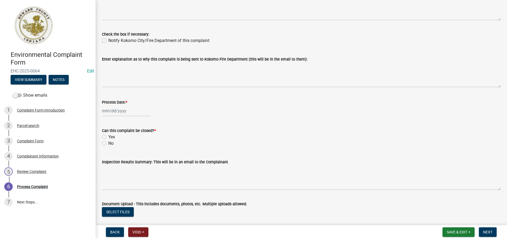
scroll to position [186, 0]
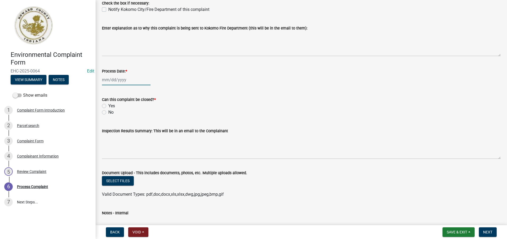
click at [119, 81] on div at bounding box center [126, 79] width 49 height 11
select select "10"
select select "2025"
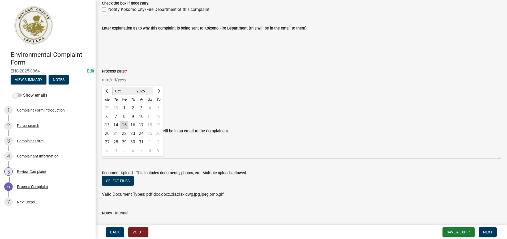
click at [126, 107] on div "1" at bounding box center [124, 108] width 8 height 8
type input "[DATE]"
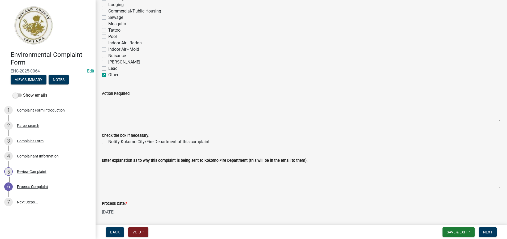
scroll to position [0, 0]
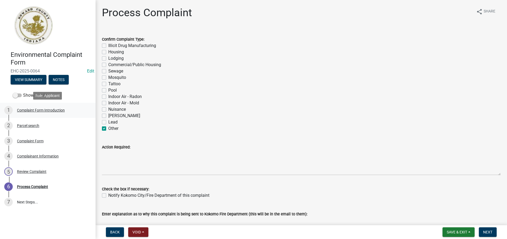
click at [57, 111] on div "Complaint Form Introduction" at bounding box center [41, 110] width 48 height 4
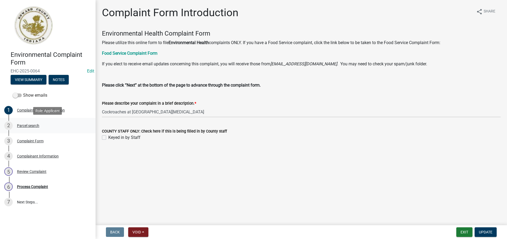
click at [26, 127] on div "Parcel search" at bounding box center [28, 126] width 22 height 4
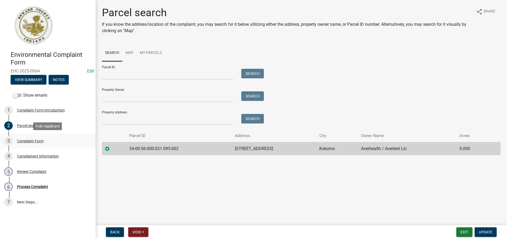
click at [30, 140] on div "Complaint Form" at bounding box center [30, 141] width 27 height 4
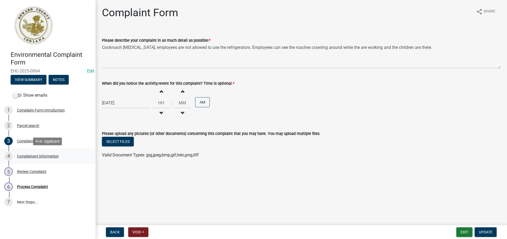
click at [37, 156] on div "Complainant Information" at bounding box center [38, 156] width 42 height 4
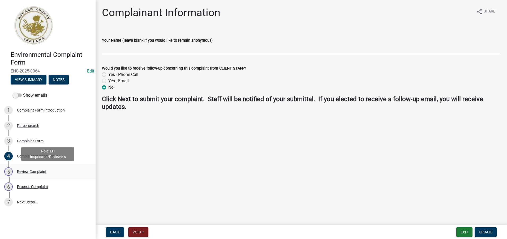
click at [37, 173] on div "Review Complaint" at bounding box center [31, 172] width 29 height 4
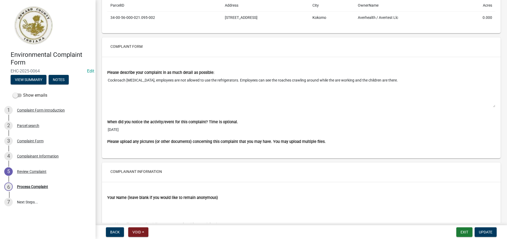
scroll to position [391, 0]
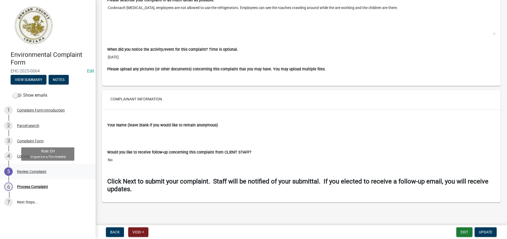
click at [34, 172] on div "Review Complaint" at bounding box center [31, 172] width 29 height 4
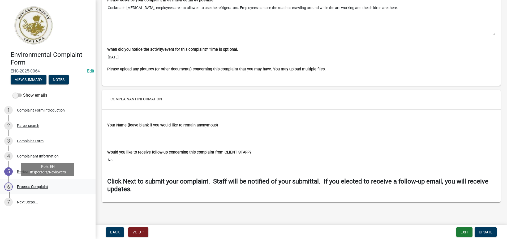
click at [35, 188] on div "Process Complaint" at bounding box center [32, 187] width 31 height 4
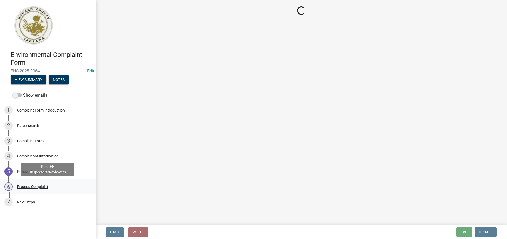
scroll to position [0, 0]
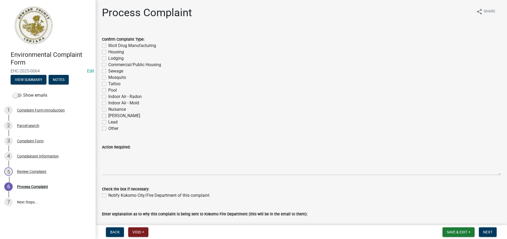
click at [108, 129] on label "Other" at bounding box center [113, 128] width 10 height 6
click at [108, 129] on input "Other" at bounding box center [109, 126] width 3 height 3
checkbox input "true"
checkbox input "false"
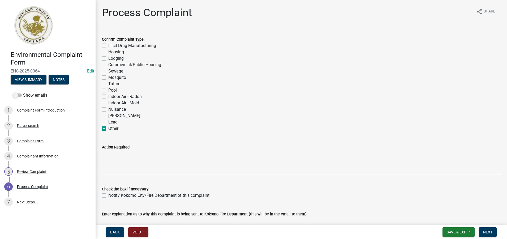
checkbox input "false"
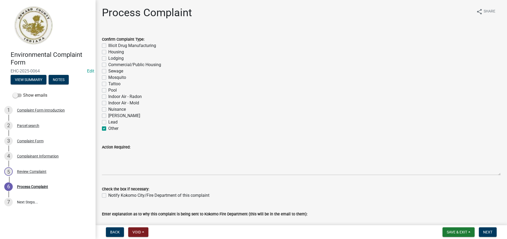
checkbox input "false"
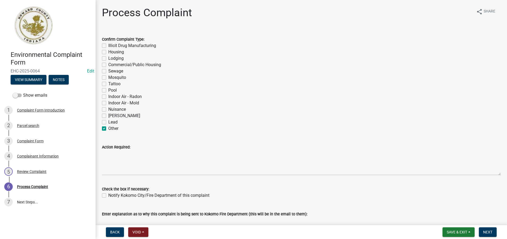
checkbox input "false"
checkbox input "true"
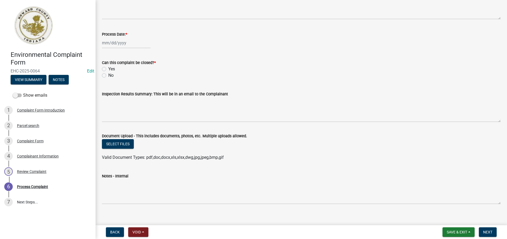
scroll to position [229, 0]
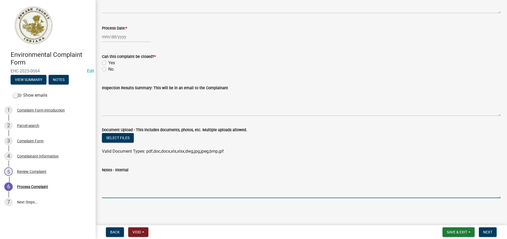
click at [111, 174] on textarea "Notes - Internal" at bounding box center [301, 185] width 399 height 25
paste textarea "***[DATE]- I visited site and observed cock roaches on the side of refrigerator…"
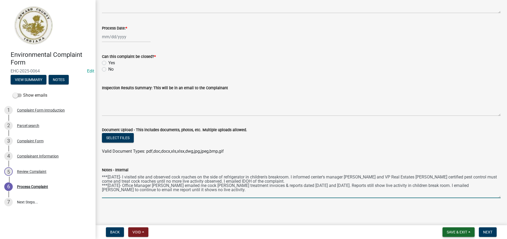
type textarea "***[DATE]- I visited site and observed cock roaches on the side of refrigerator…"
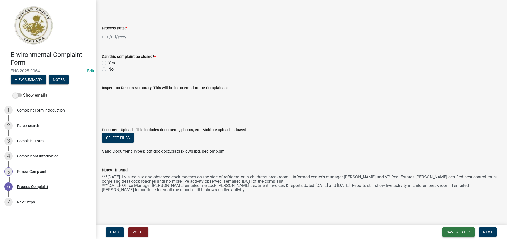
click at [453, 233] on span "Save & Exit" at bounding box center [457, 232] width 20 height 4
click at [446, 205] on button "Save" at bounding box center [453, 205] width 42 height 13
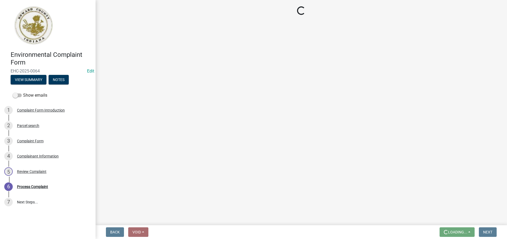
scroll to position [0, 0]
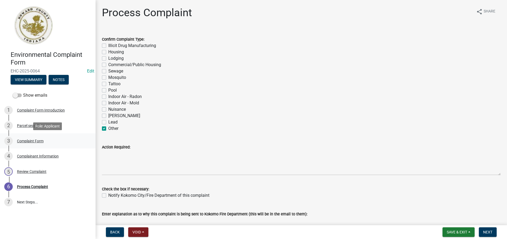
click at [35, 140] on div "Complaint Form" at bounding box center [30, 141] width 27 height 4
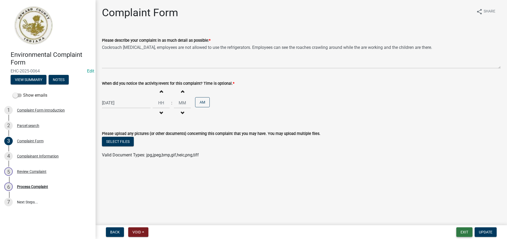
click at [464, 229] on button "Exit" at bounding box center [464, 232] width 16 height 10
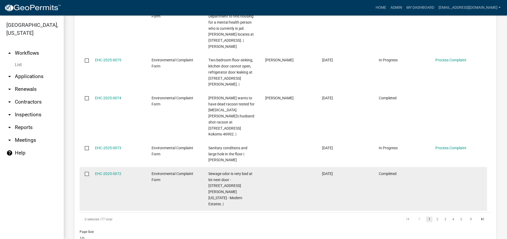
scroll to position [460, 0]
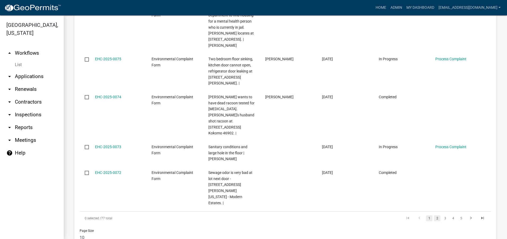
click at [434, 215] on link "2" at bounding box center [437, 218] width 6 height 6
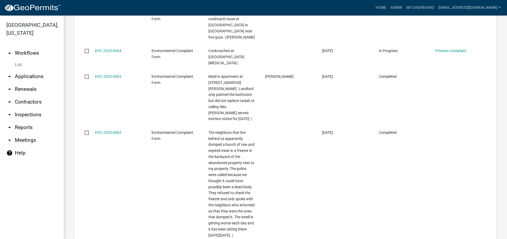
scroll to position [647, 0]
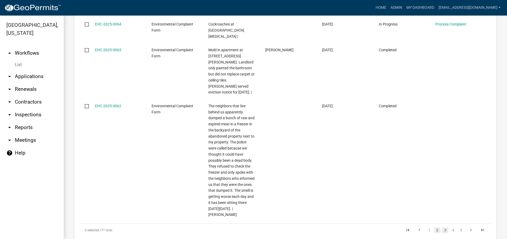
click at [442, 227] on link "3" at bounding box center [445, 230] width 6 height 6
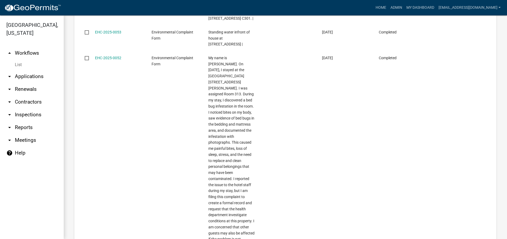
scroll to position [647, 0]
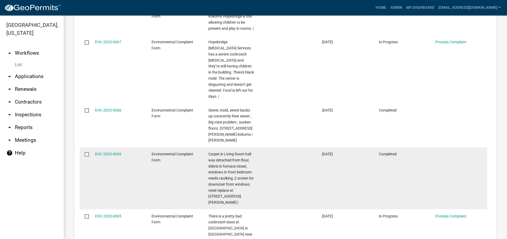
scroll to position [408, 0]
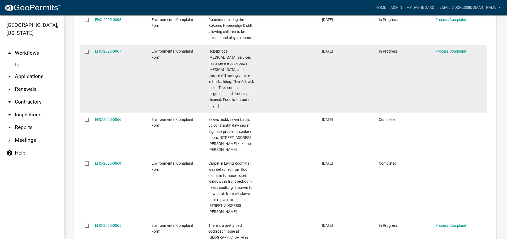
click at [456, 48] on div "Process Complaint" at bounding box center [458, 51] width 46 height 6
click at [454, 49] on link "Process Complaint" at bounding box center [450, 51] width 31 height 4
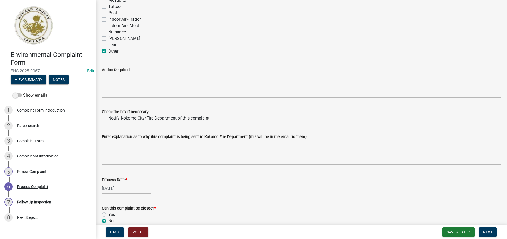
scroll to position [72, 0]
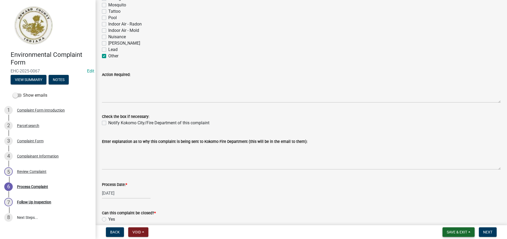
click at [465, 231] on span "Save & Exit" at bounding box center [457, 232] width 20 height 4
click at [455, 218] on button "Save & Exit" at bounding box center [453, 218] width 42 height 13
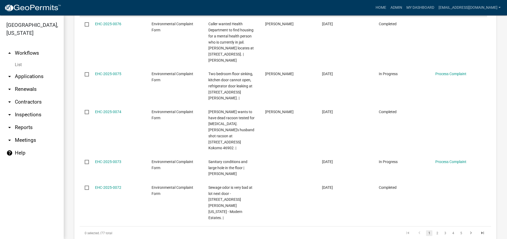
scroll to position [460, 0]
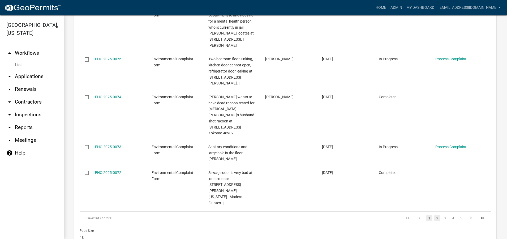
click at [434, 215] on link "2" at bounding box center [437, 218] width 6 height 6
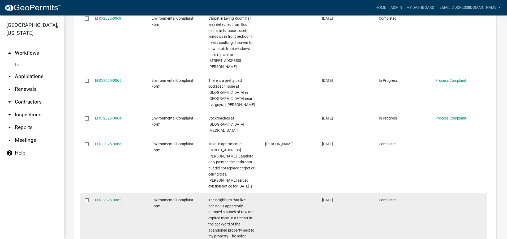
scroll to position [541, 0]
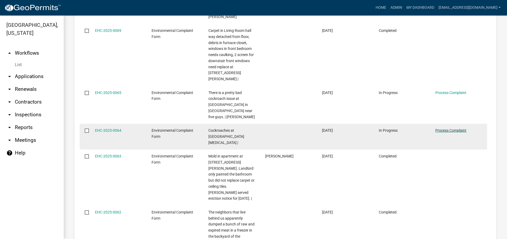
click at [448, 128] on link "Process Complaint" at bounding box center [450, 130] width 31 height 4
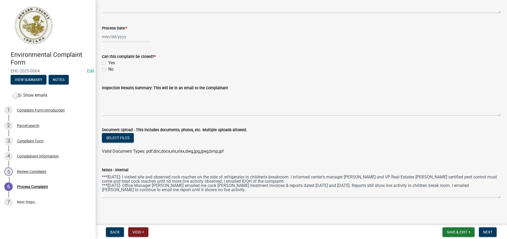
scroll to position [202, 0]
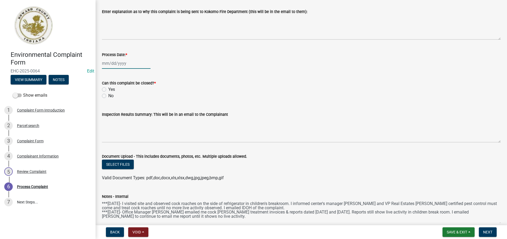
click at [120, 62] on div at bounding box center [126, 63] width 49 height 11
select select "10"
select select "2025"
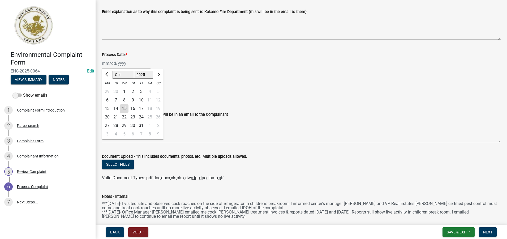
click at [125, 91] on div "1" at bounding box center [124, 91] width 8 height 8
type input "[DATE]"
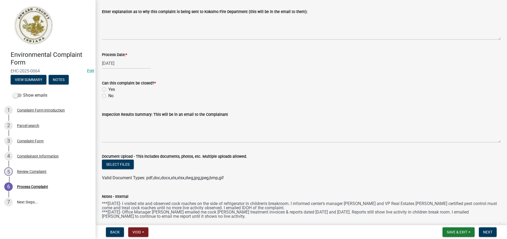
click at [108, 96] on label "No" at bounding box center [110, 96] width 5 height 6
click at [108, 96] on input "No" at bounding box center [109, 94] width 3 height 3
radio input "true"
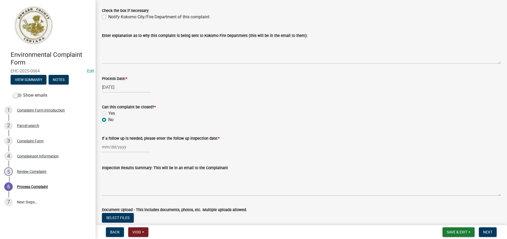
scroll to position [176, 0]
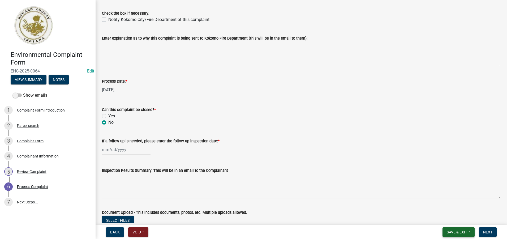
click at [462, 231] on span "Save & Exit" at bounding box center [457, 232] width 20 height 4
click at [445, 206] on button "Save" at bounding box center [453, 205] width 42 height 13
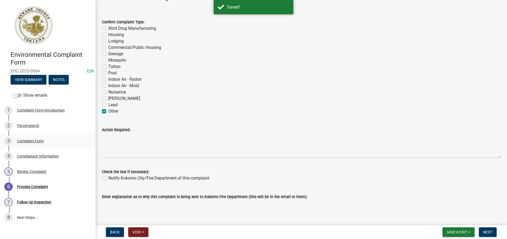
scroll to position [27, 0]
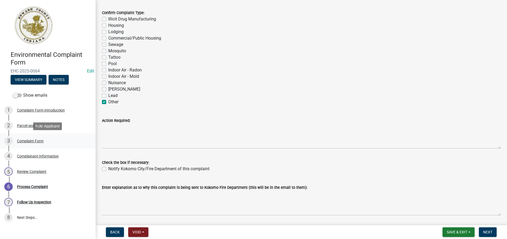
click at [28, 140] on div "Complaint Form" at bounding box center [30, 141] width 27 height 4
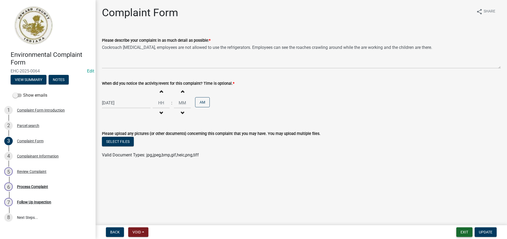
click at [466, 234] on button "Exit" at bounding box center [464, 232] width 16 height 10
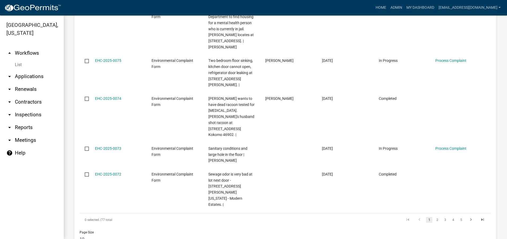
scroll to position [460, 0]
click at [434, 215] on link "2" at bounding box center [437, 218] width 6 height 6
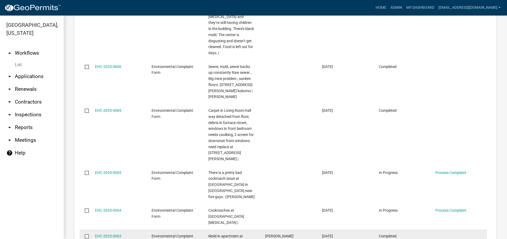
scroll to position [462, 0]
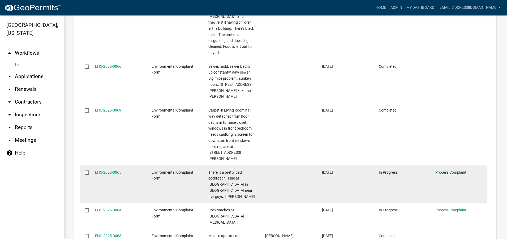
click at [445, 170] on link "Process Complaint" at bounding box center [450, 172] width 31 height 4
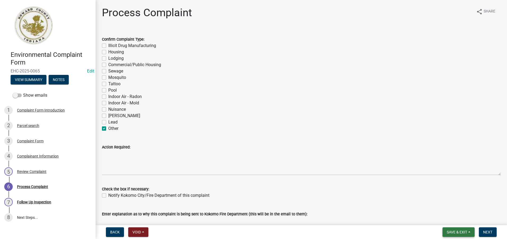
click at [459, 231] on span "Save & Exit" at bounding box center [457, 232] width 20 height 4
click at [445, 207] on button "Save" at bounding box center [453, 205] width 42 height 13
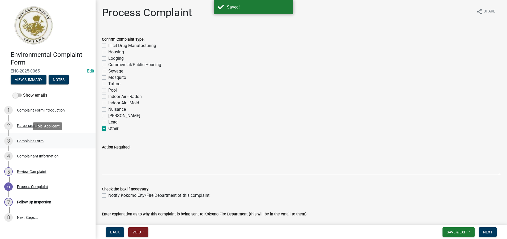
click at [35, 143] on div "Complaint Form" at bounding box center [30, 141] width 27 height 4
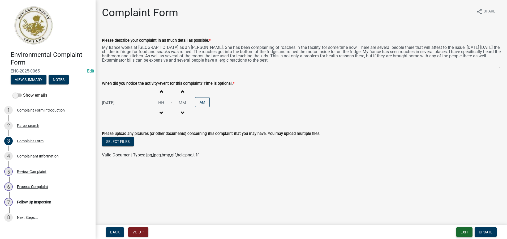
click at [466, 231] on button "Exit" at bounding box center [464, 232] width 16 height 10
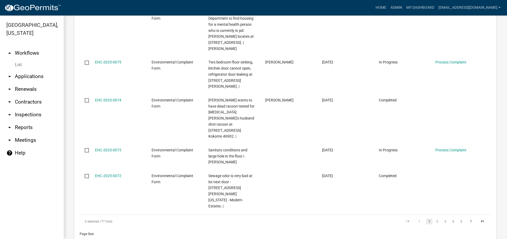
scroll to position [460, 0]
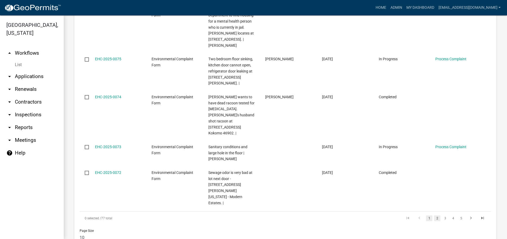
click at [434, 215] on link "2" at bounding box center [437, 218] width 6 height 6
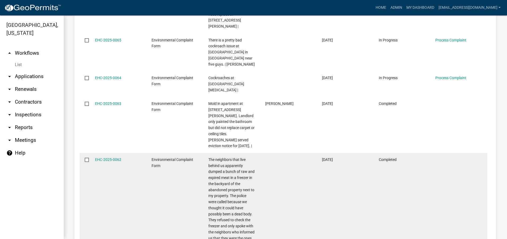
scroll to position [647, 0]
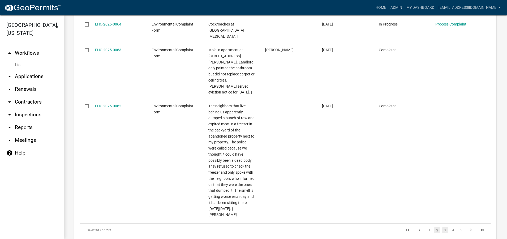
click at [442, 227] on link "3" at bounding box center [445, 230] width 6 height 6
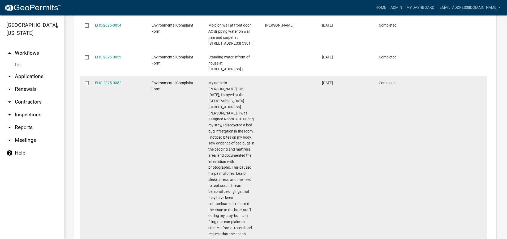
scroll to position [647, 0]
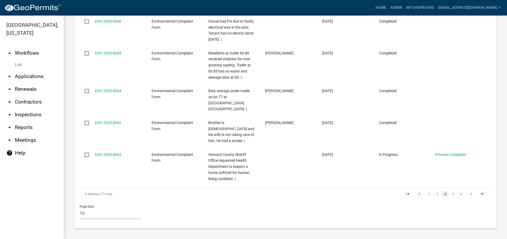
scroll to position [508, 0]
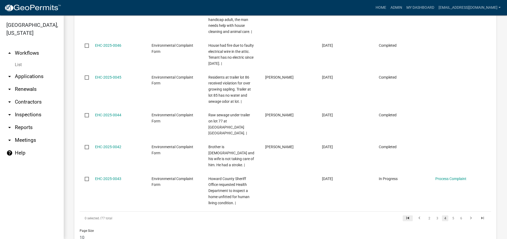
click at [404, 216] on icon "go to first page" at bounding box center [407, 219] width 7 height 6
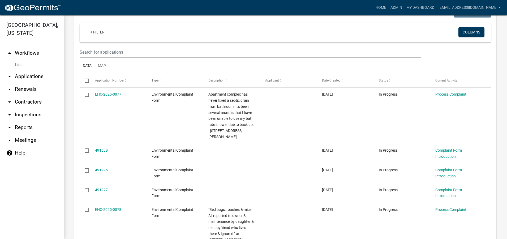
scroll to position [203, 0]
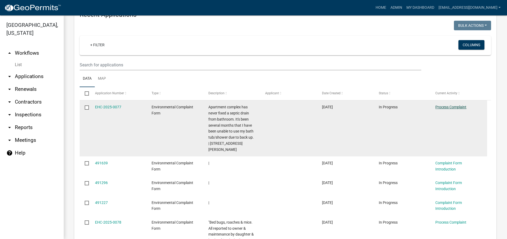
click at [458, 107] on link "Process Complaint" at bounding box center [450, 107] width 31 height 4
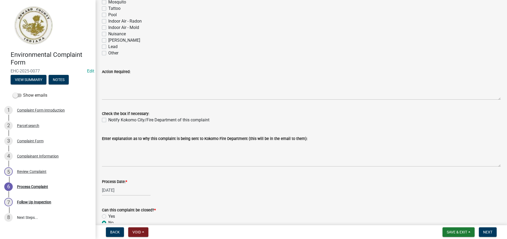
scroll to position [126, 0]
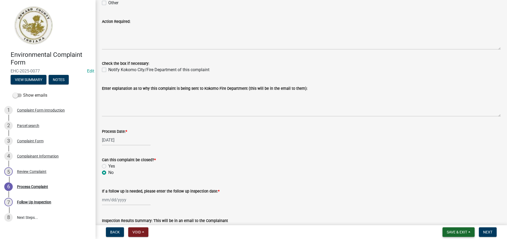
click at [462, 232] on span "Save & Exit" at bounding box center [457, 232] width 20 height 4
click at [454, 219] on button "Save & Exit" at bounding box center [453, 218] width 42 height 13
